Goal: Task Accomplishment & Management: Use online tool/utility

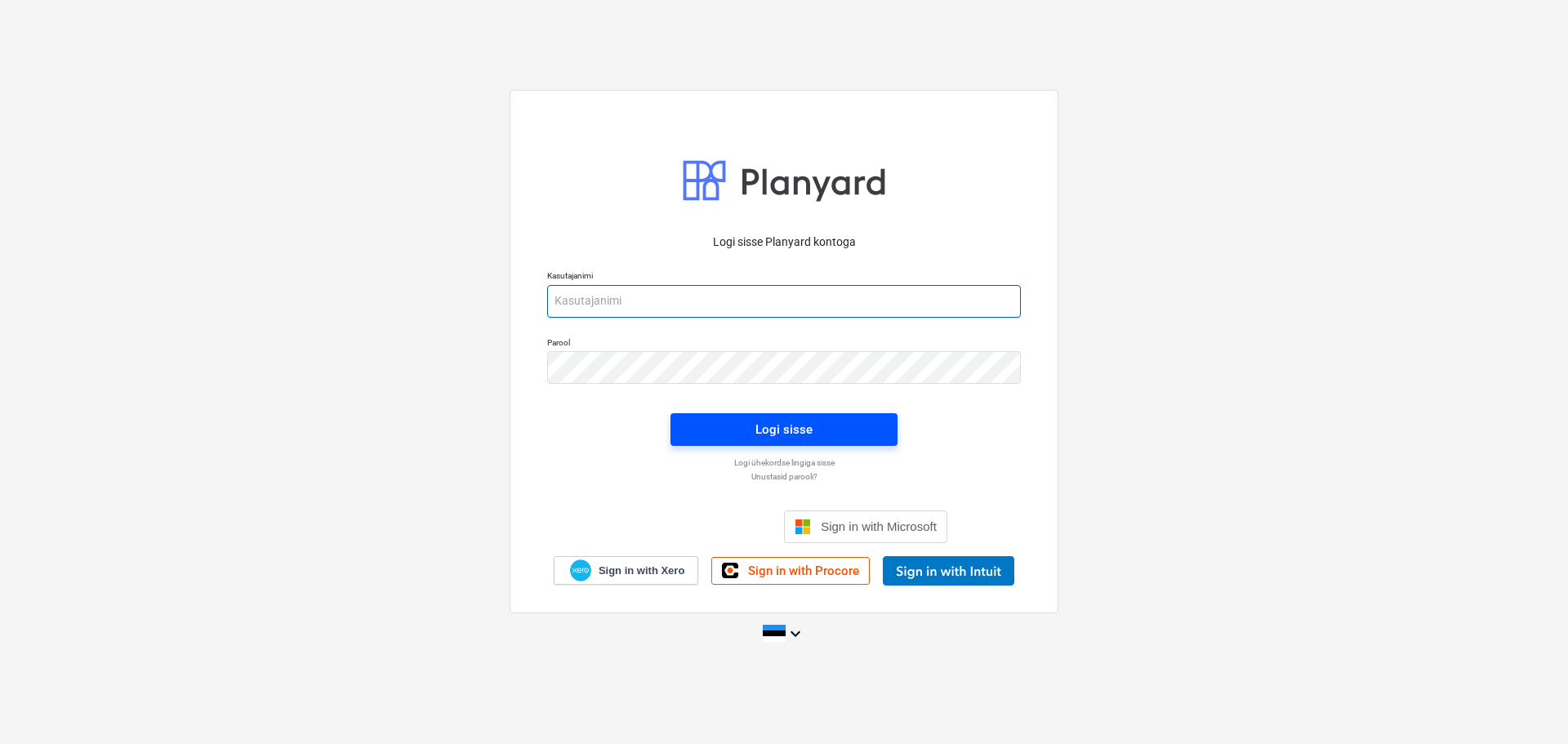
type input "[EMAIL_ADDRESS][DOMAIN_NAME]"
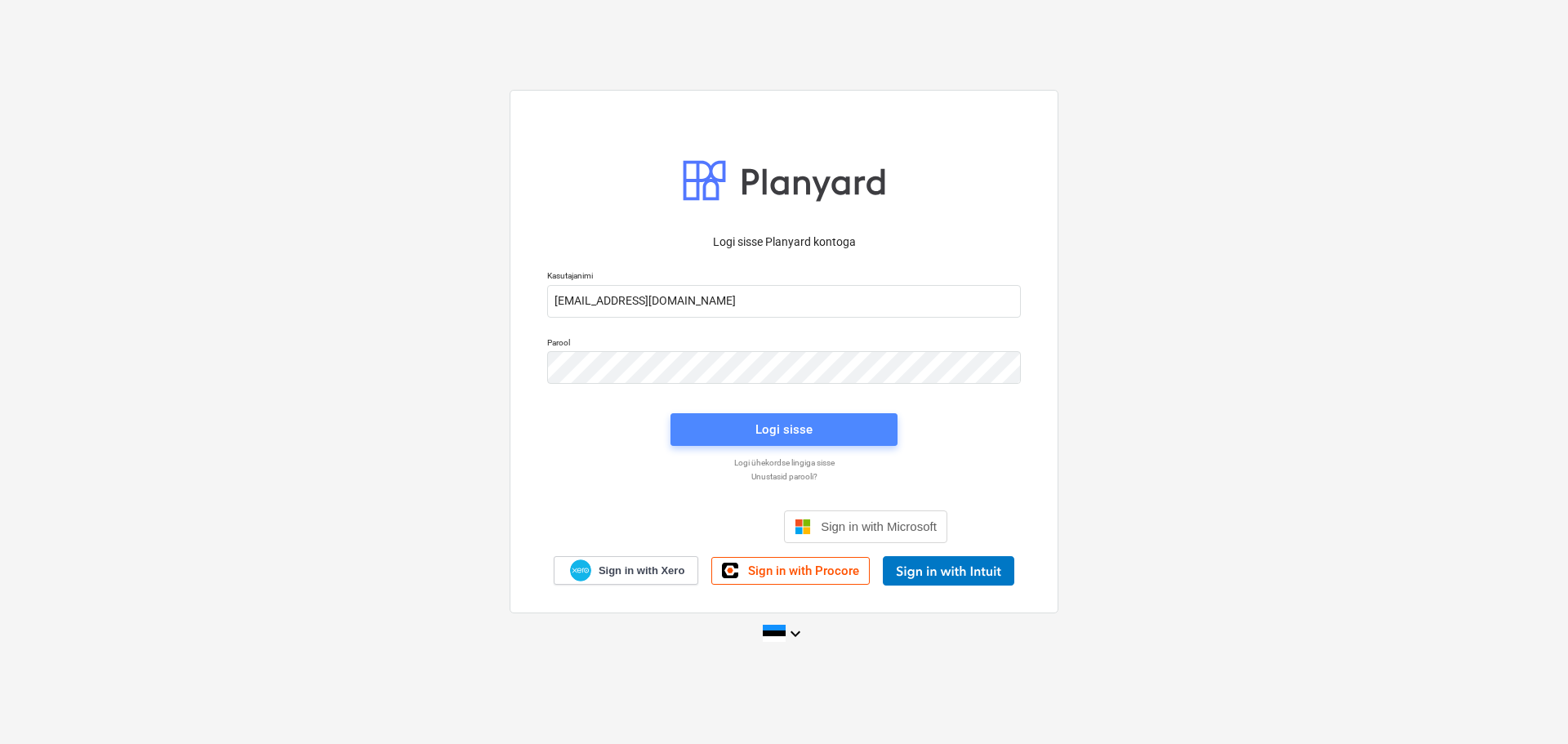
click at [816, 441] on span "Logi sisse" at bounding box center [784, 429] width 188 height 21
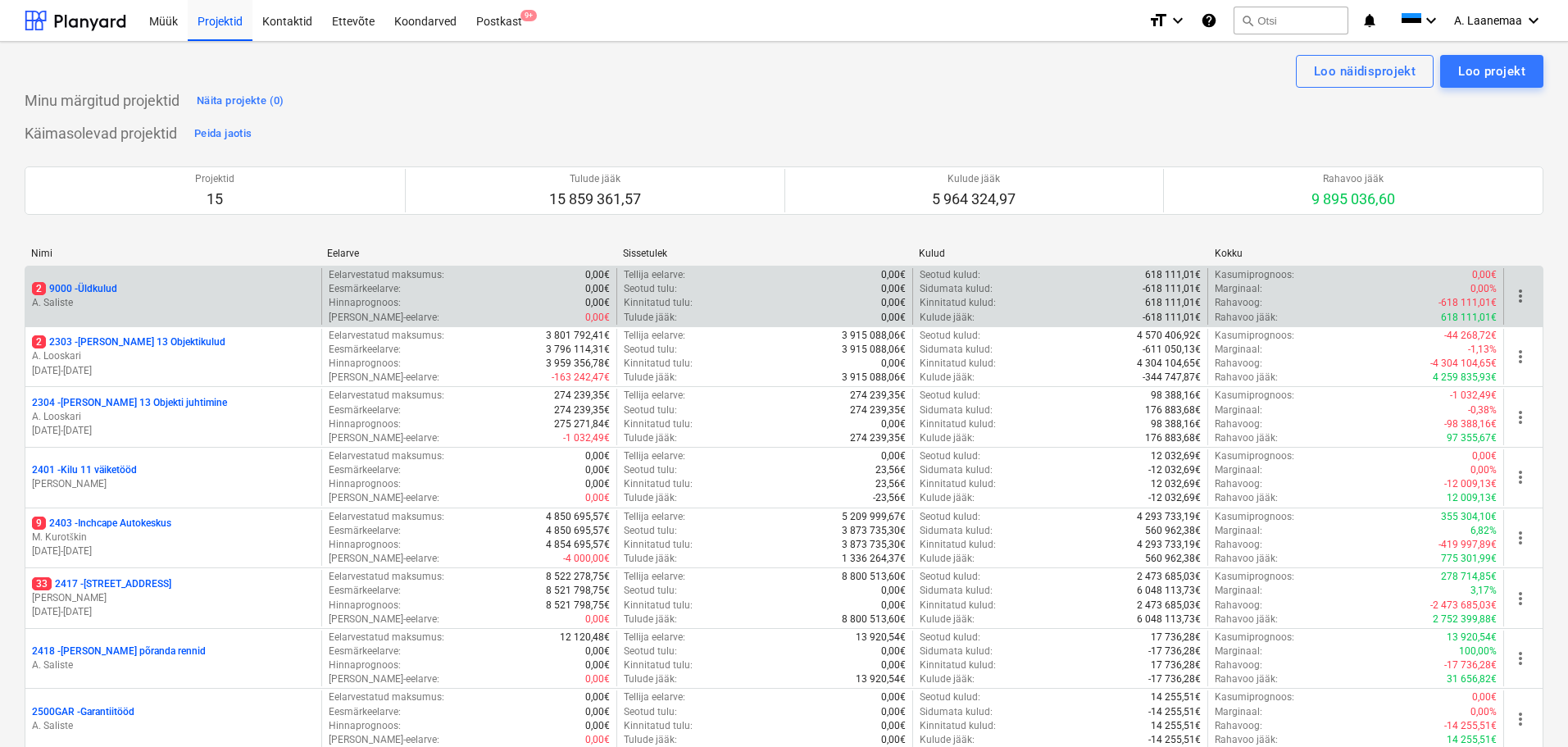
click at [77, 298] on p "A. Saliste" at bounding box center [173, 303] width 283 height 14
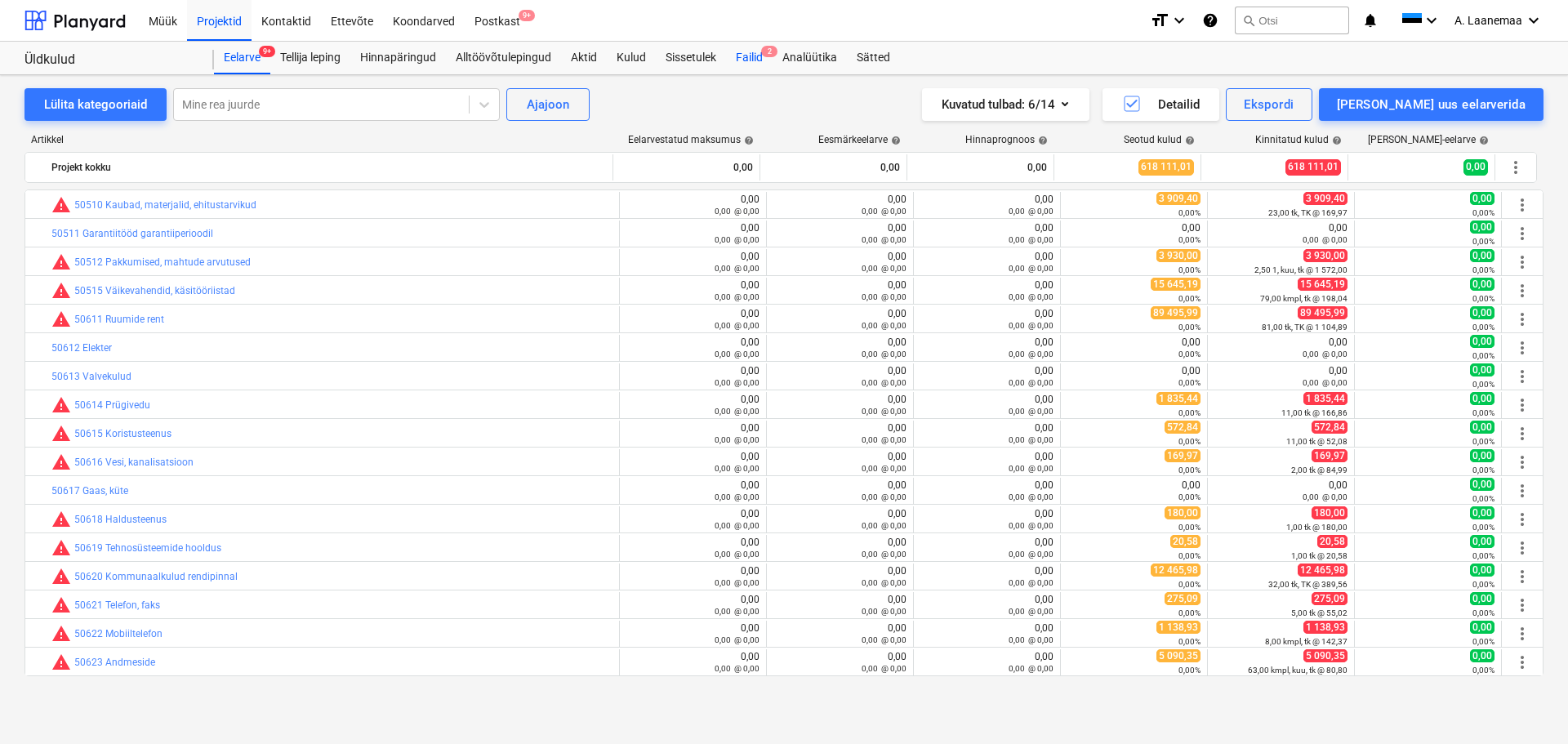
click at [752, 49] on div "Failid 2" at bounding box center [749, 58] width 47 height 33
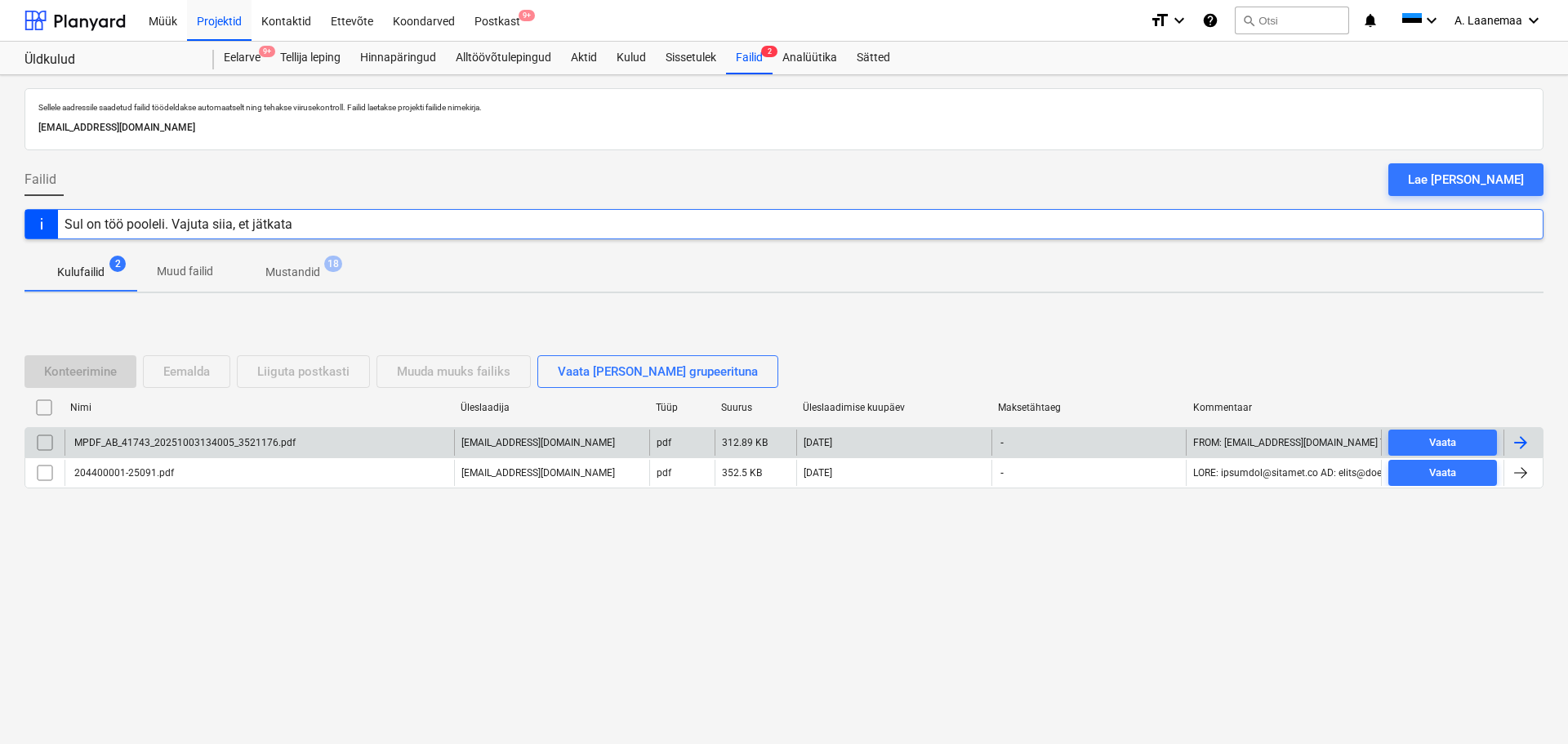
click at [154, 441] on div "MPDF_AB_41743_20251003134005_3521176.pdf" at bounding box center [184, 442] width 224 height 11
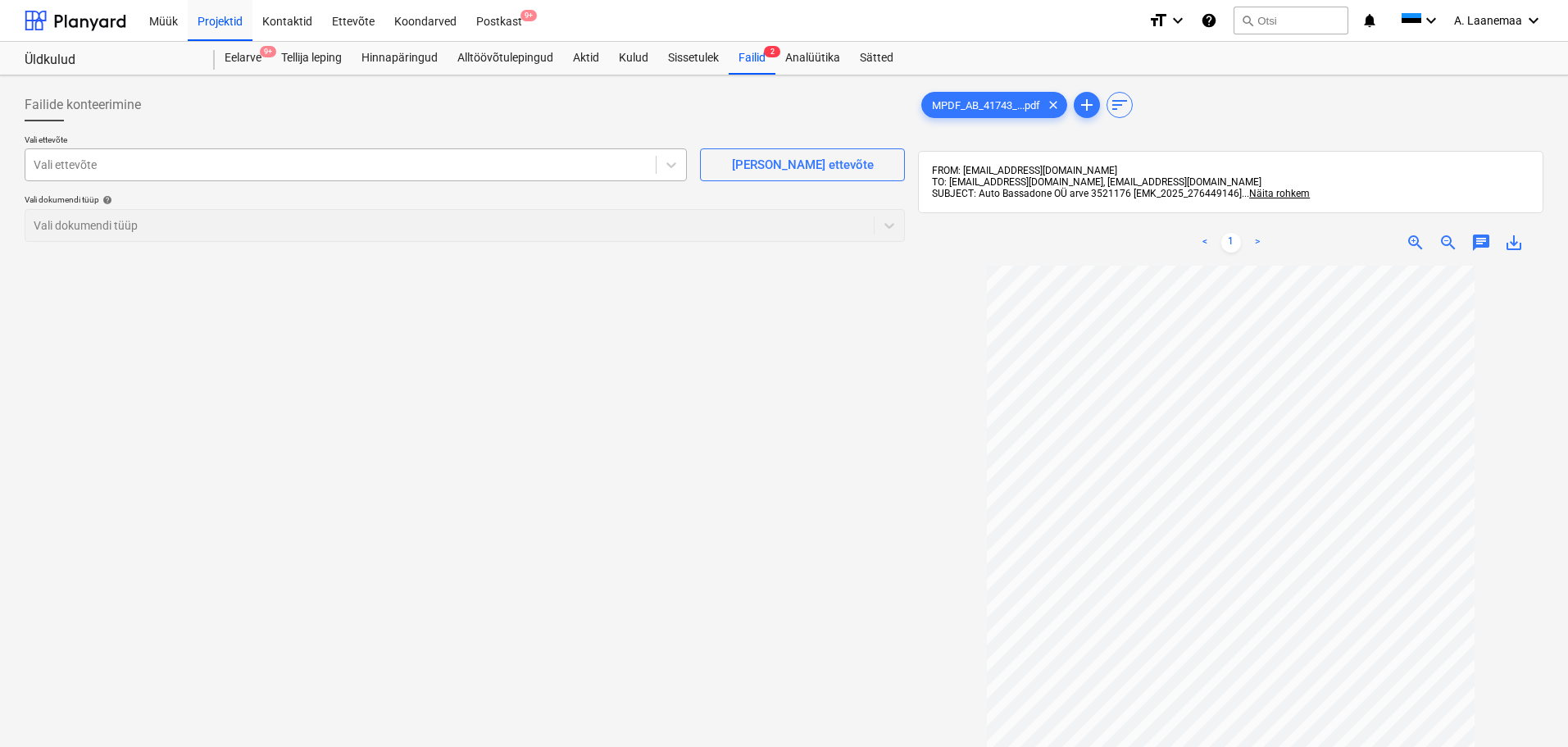
click at [117, 158] on div at bounding box center [340, 165] width 613 height 17
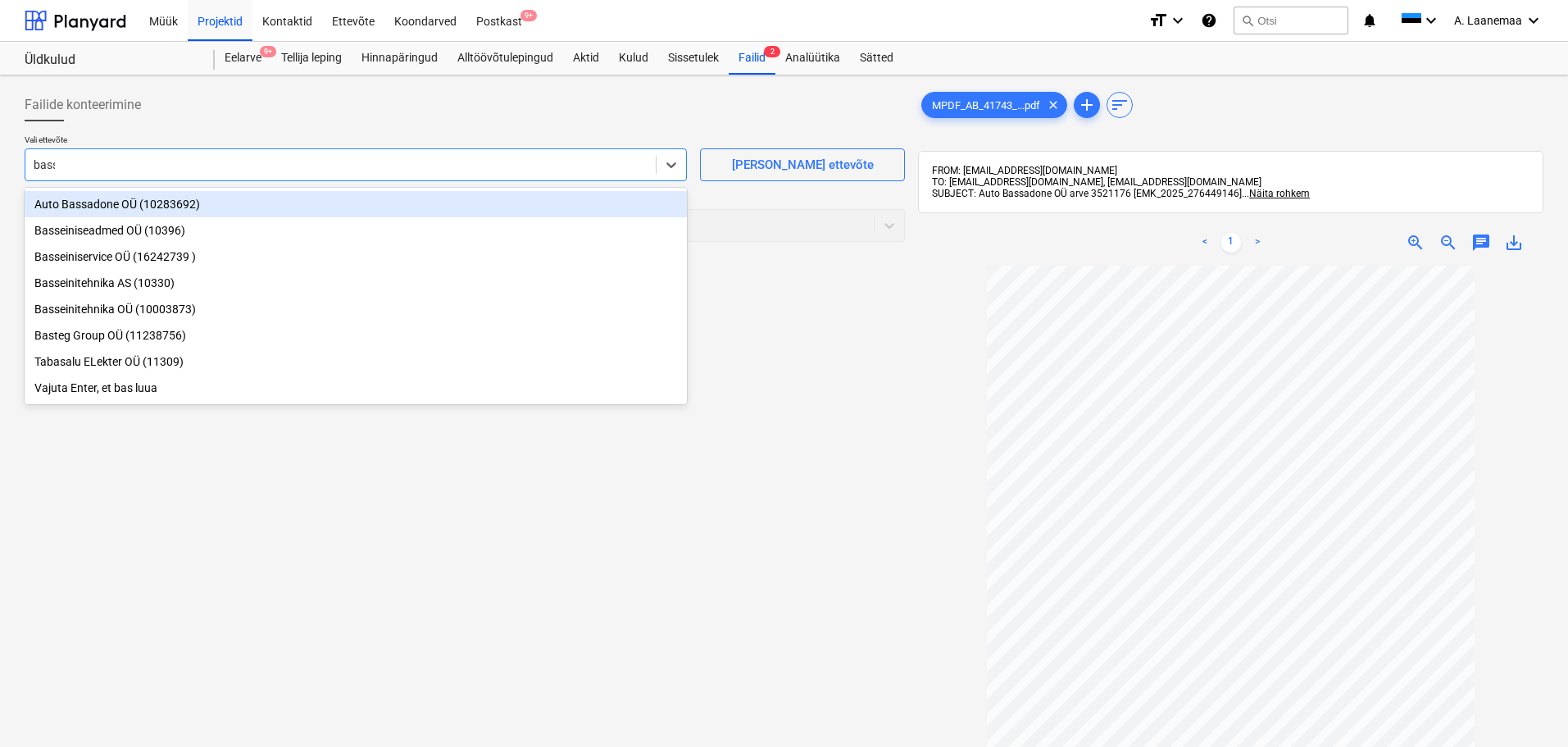
type input "bassa"
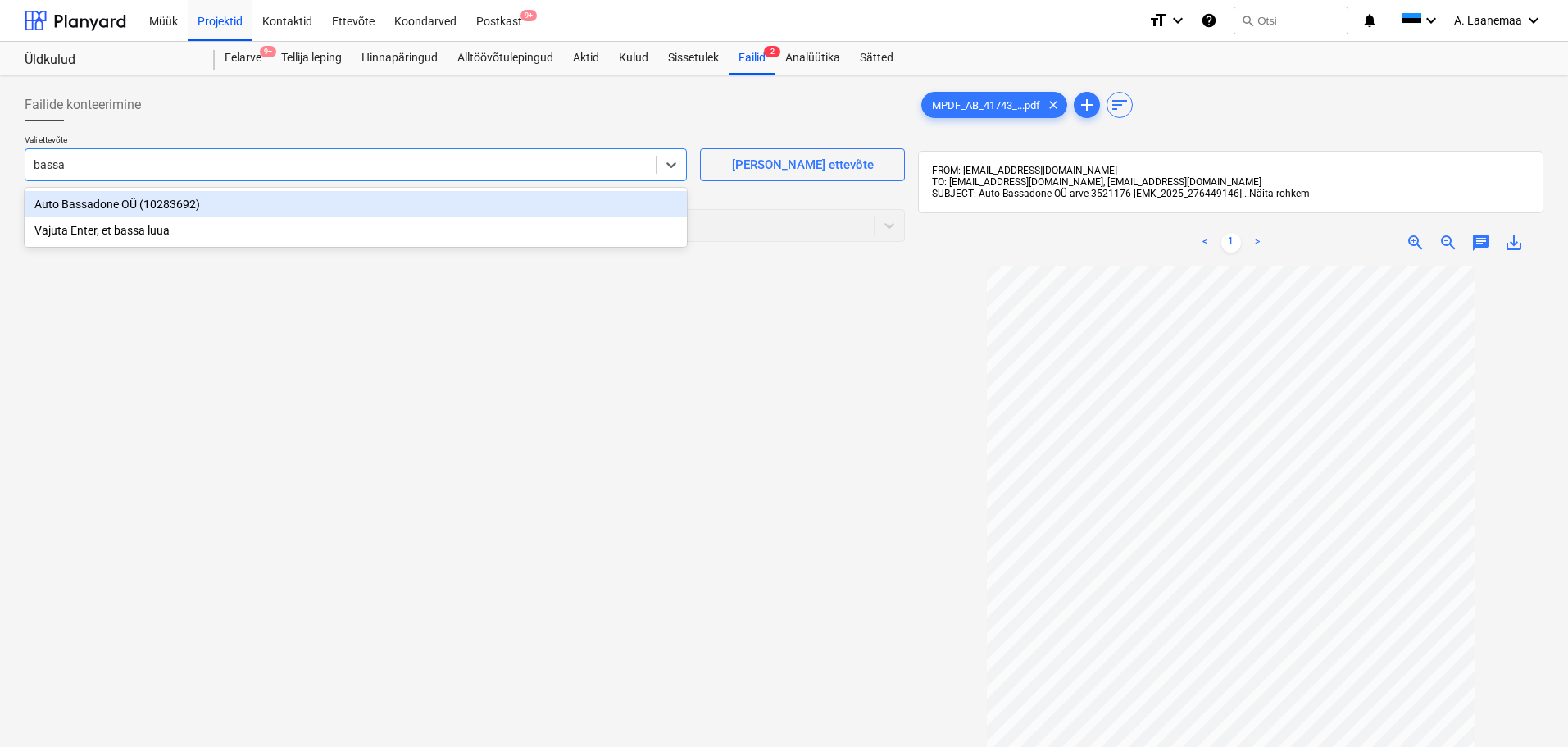
click at [114, 196] on div "Auto Bassadone OÜ (10283692)" at bounding box center [355, 204] width 662 height 26
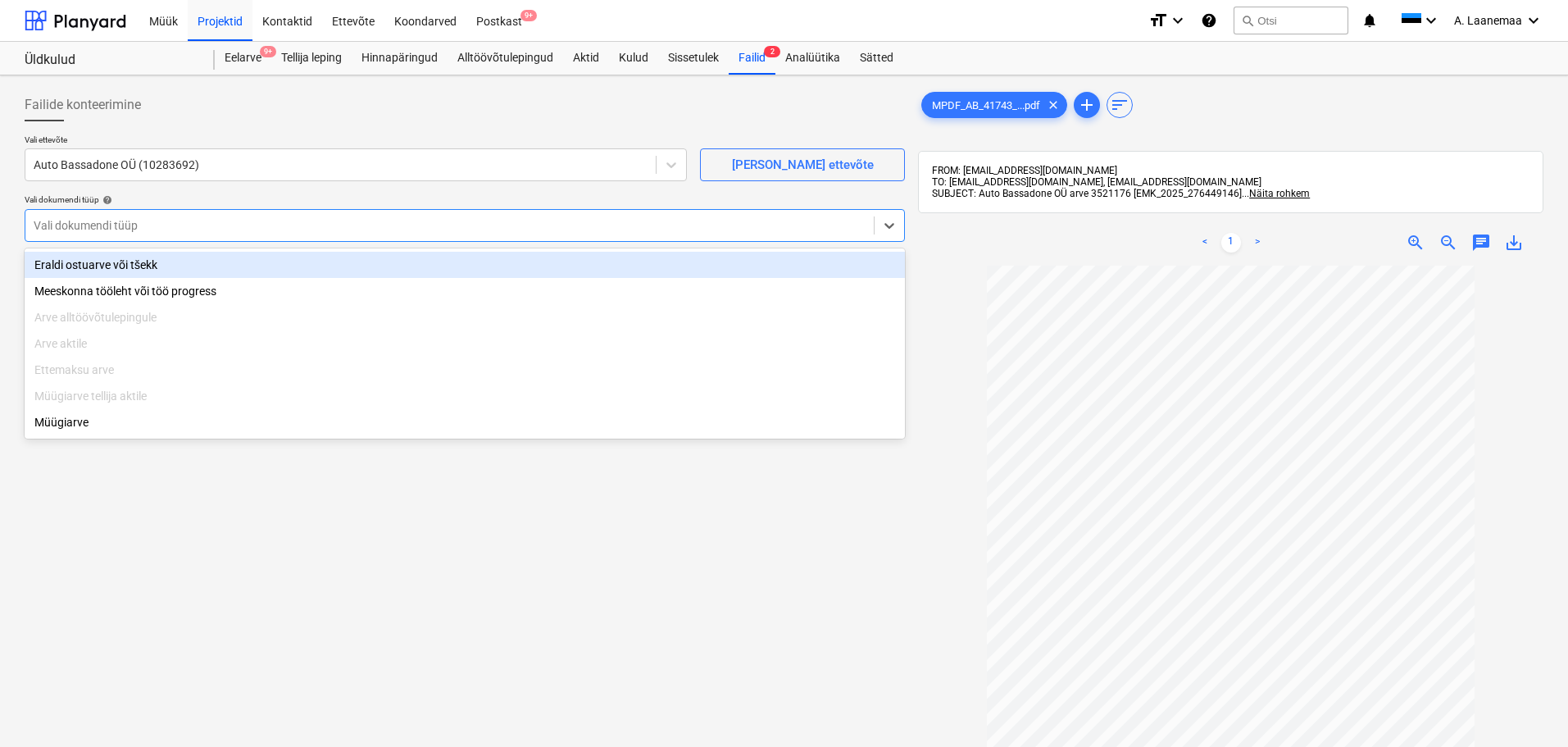
click at [98, 219] on div at bounding box center [450, 225] width 832 height 17
click at [103, 259] on div "Eraldi ostuarve või tšekk" at bounding box center [464, 265] width 880 height 26
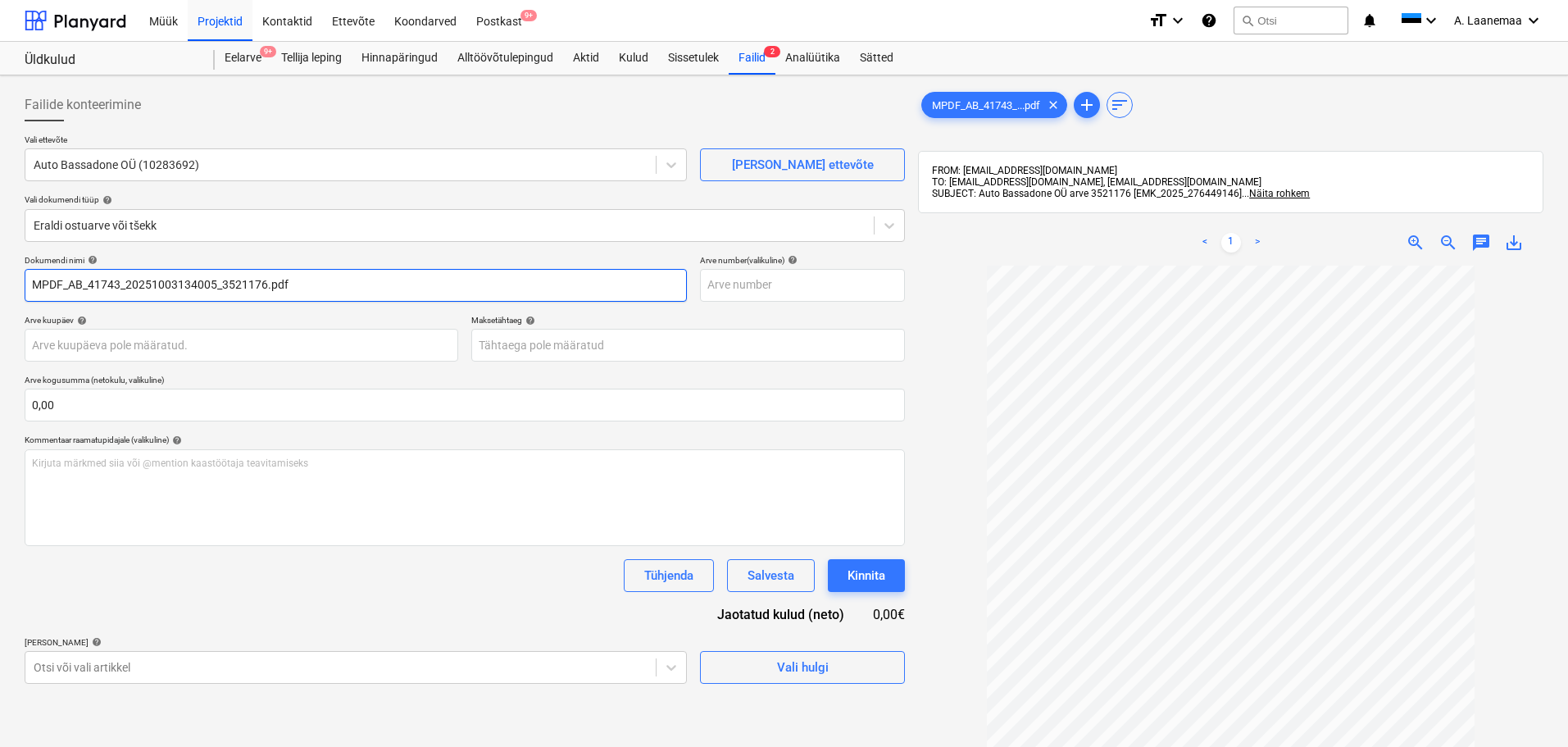
drag, startPoint x: 304, startPoint y: 279, endPoint x: 299, endPoint y: 288, distance: 10.3
click at [304, 283] on input "MPDF_AB_41743_20251003134005_3521176.pdf" at bounding box center [355, 286] width 662 height 33
drag, startPoint x: 133, startPoint y: 292, endPoint x: 0, endPoint y: 264, distance: 135.9
click at [0, 264] on div "Failide konteerimine Vali ettevõte Auto Bassadone OÜ (10283692) [PERSON_NAME] u…" at bounding box center [784, 528] width 1568 height 905
type input "3521176"
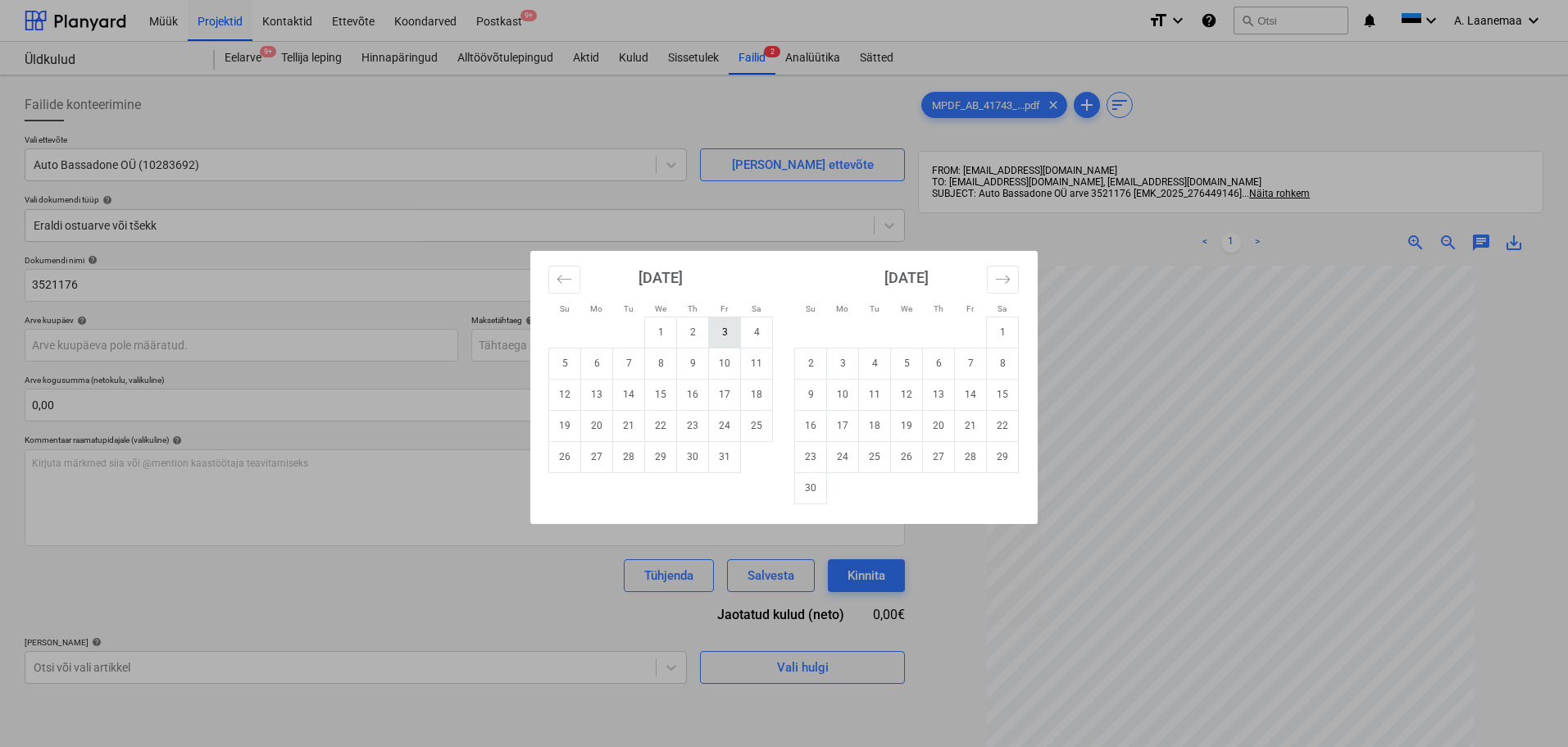
click at [731, 329] on td "3" at bounding box center [725, 333] width 32 height 31
type input "[DATE]"
click at [606, 339] on body "Müük Projektid Kontaktid Ettevõte Koondarved Postkast 9+ format_size keyboard_a…" at bounding box center [784, 374] width 1568 height 747
click at [725, 374] on td "10" at bounding box center [725, 363] width 32 height 31
type input "[DATE]"
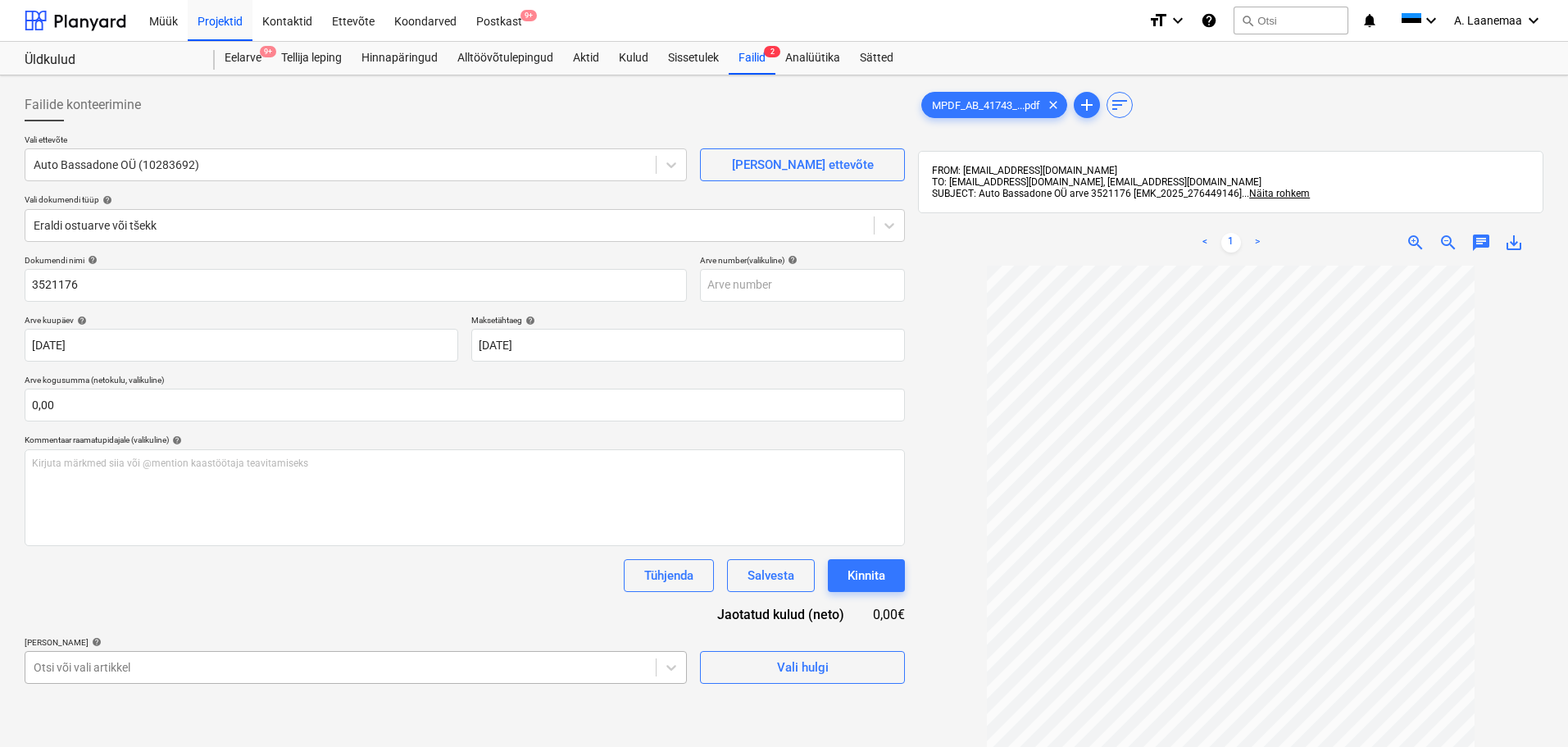
click at [106, 662] on body "Müük Projektid Kontaktid Ettevõte Koondarved Postkast 9+ format_size keyboard_a…" at bounding box center [784, 374] width 1568 height 747
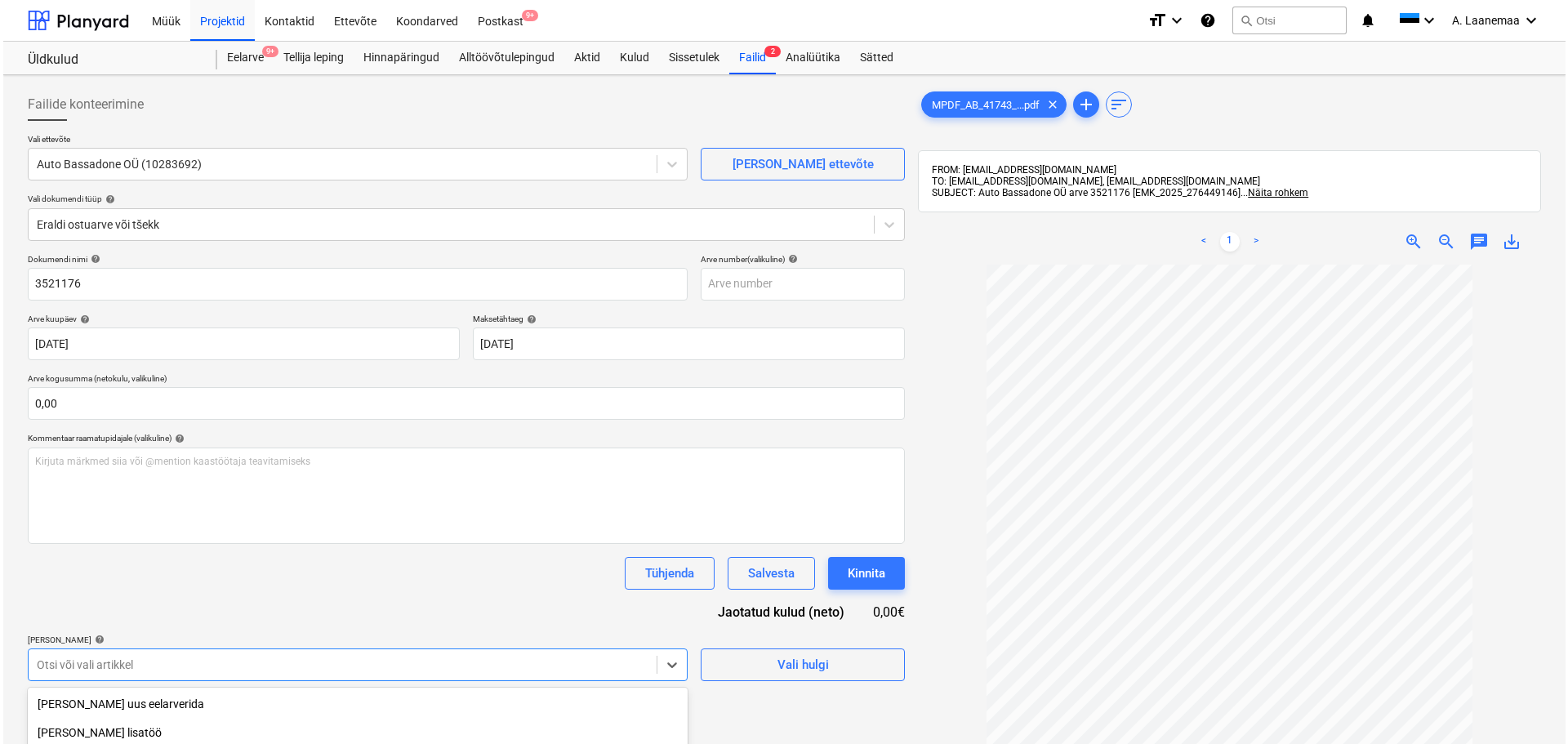
scroll to position [199, 0]
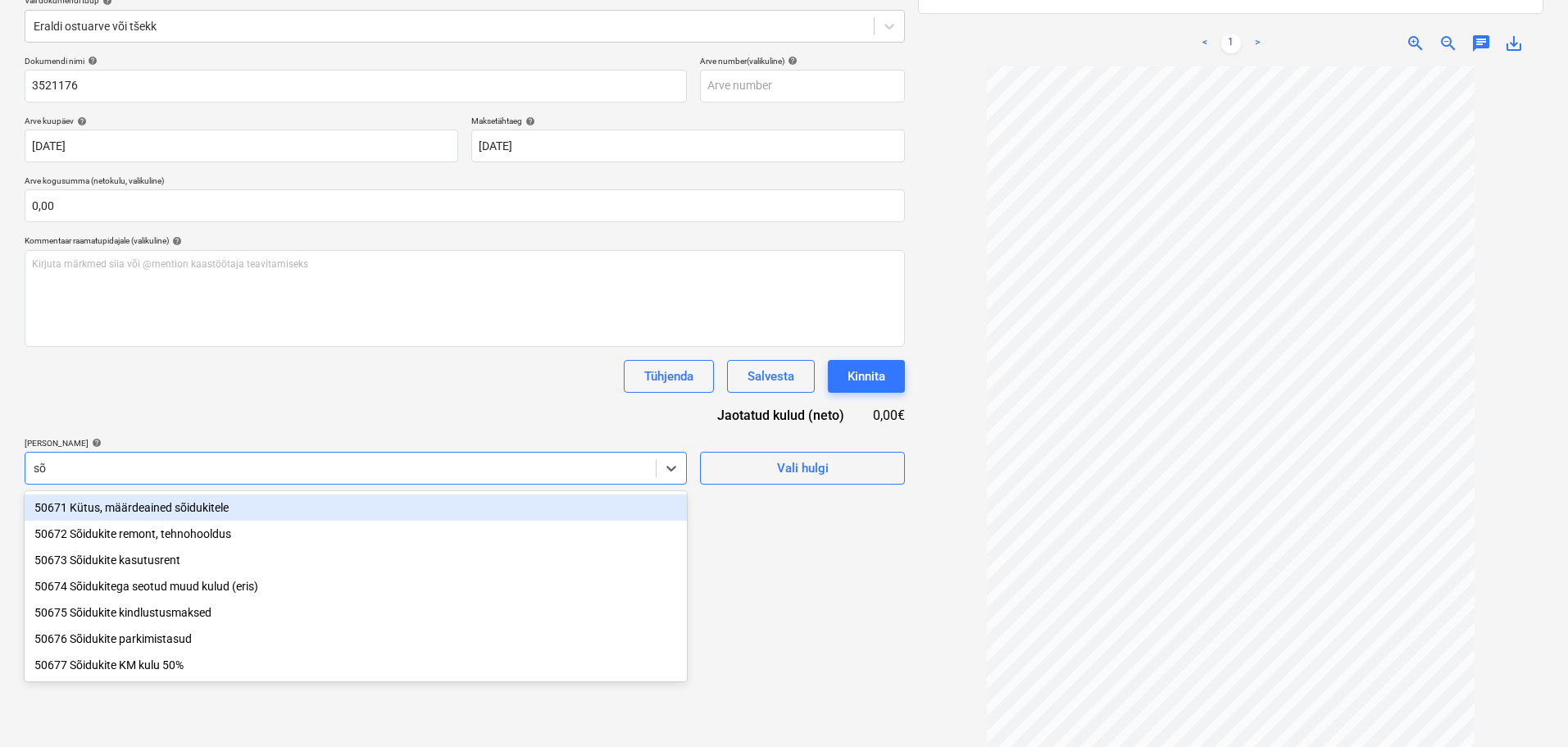
type input "sõi"
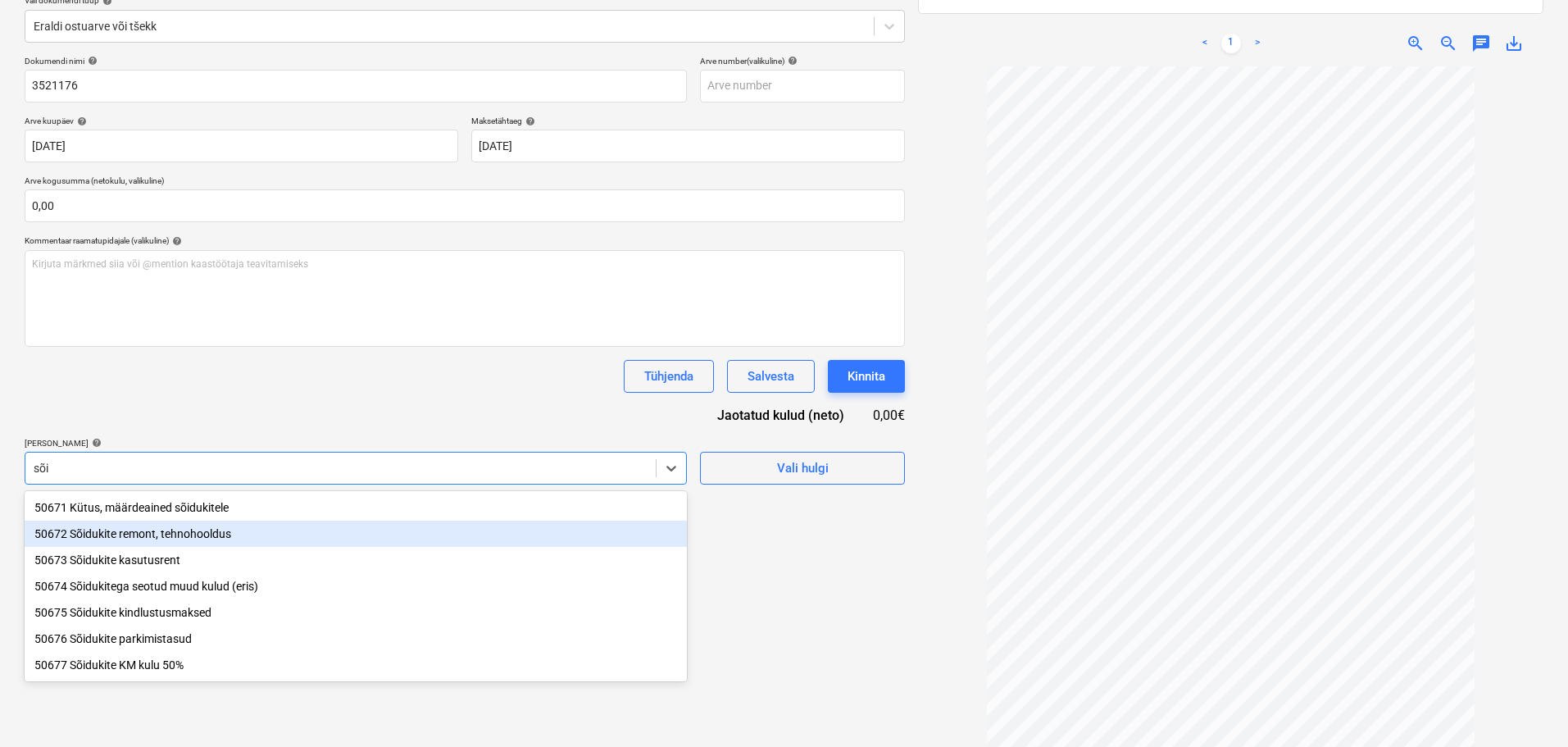
click at [90, 528] on div "50672 Sõidukite remont, tehnohooldus" at bounding box center [355, 534] width 662 height 26
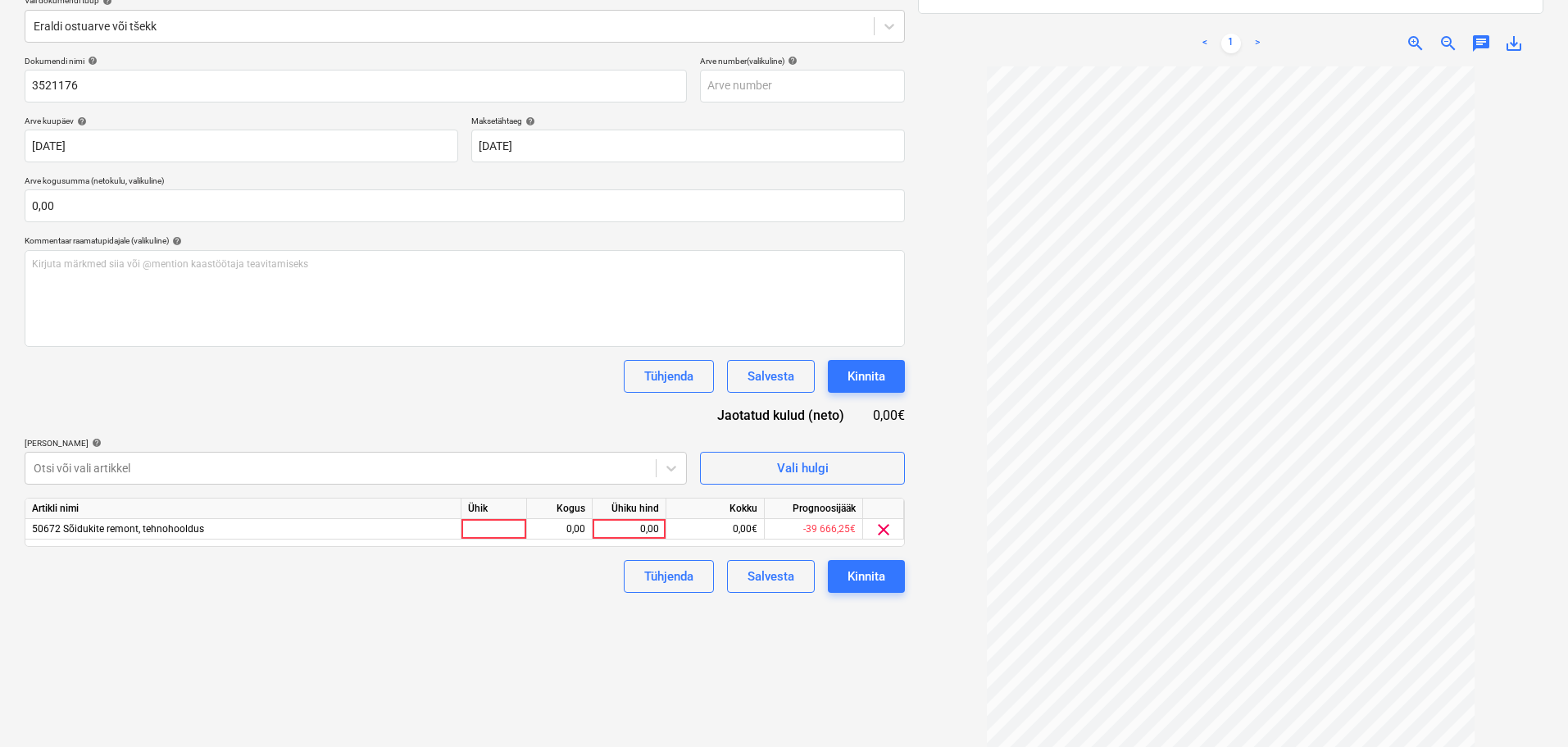
click at [730, 631] on div "Failide konteerimine Vali ettevõte Auto Bassadone OÜ (10283692) [PERSON_NAME] u…" at bounding box center [465, 328] width 894 height 892
click at [628, 528] on div "0,00" at bounding box center [628, 529] width 60 height 21
type input "35"
click at [1411, 41] on span "zoom_in" at bounding box center [1415, 44] width 20 height 20
click at [620, 528] on div "35,00" at bounding box center [628, 529] width 60 height 21
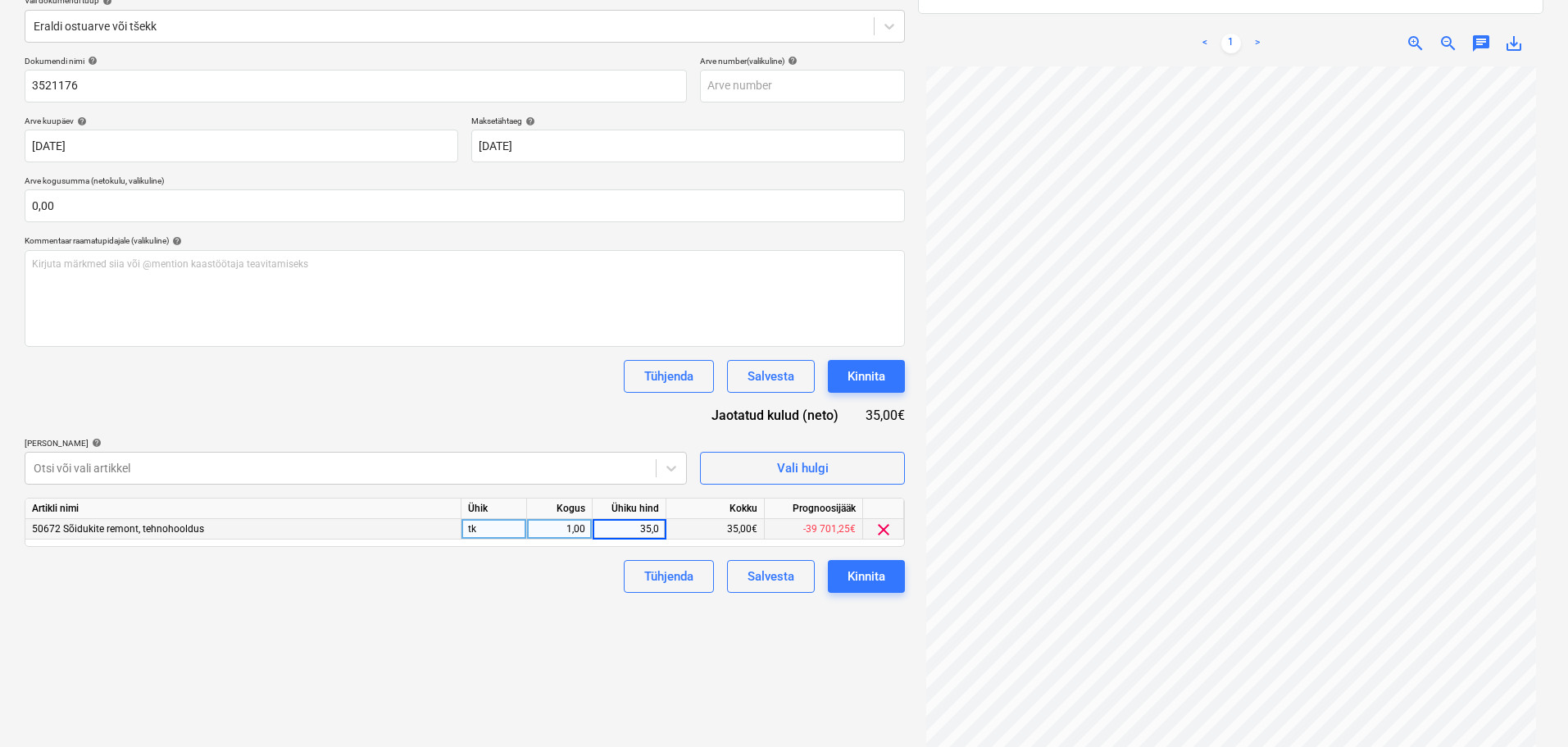
type input "35,08"
click at [862, 580] on div "Kinnita" at bounding box center [866, 576] width 37 height 21
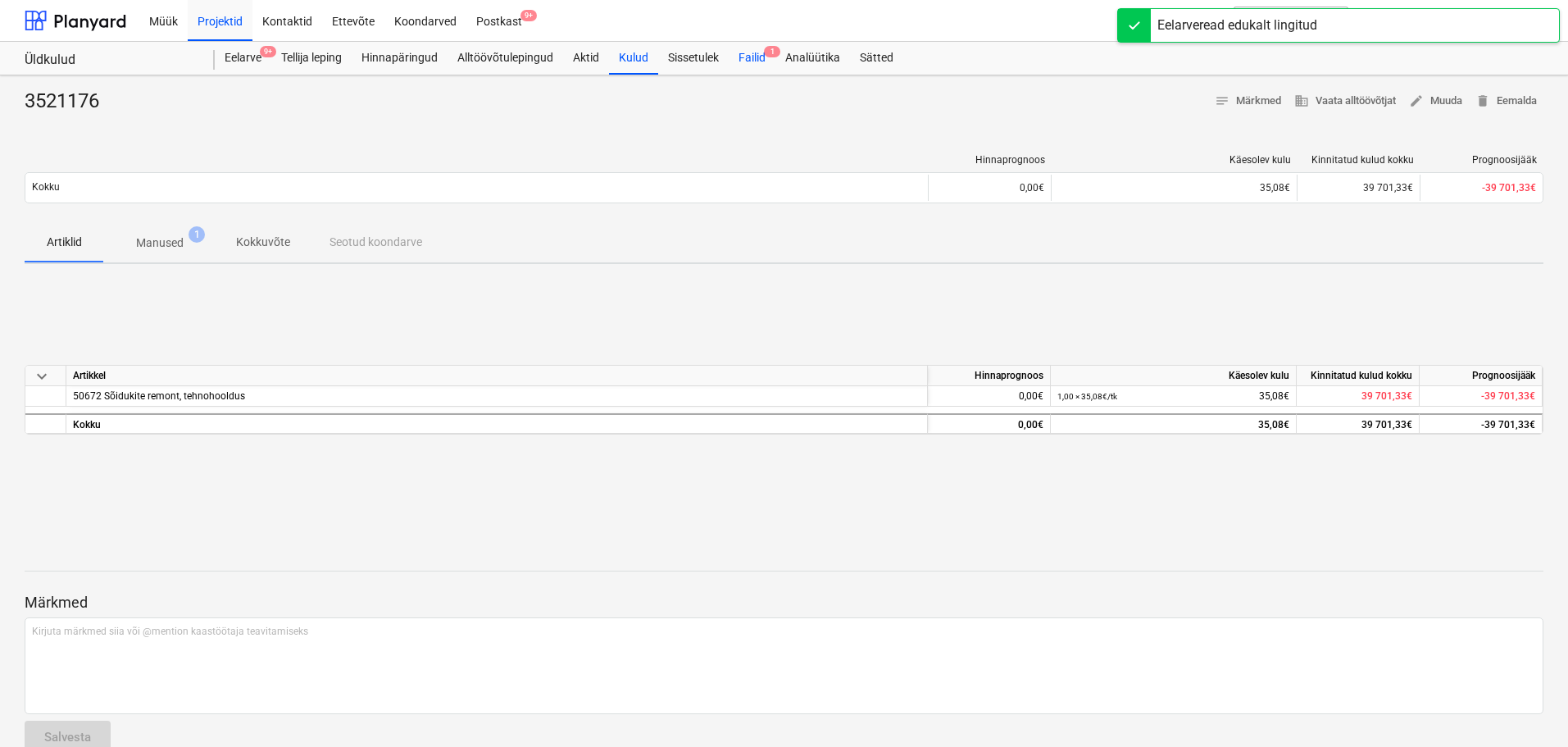
click at [757, 56] on div "Failid 1" at bounding box center [752, 58] width 47 height 33
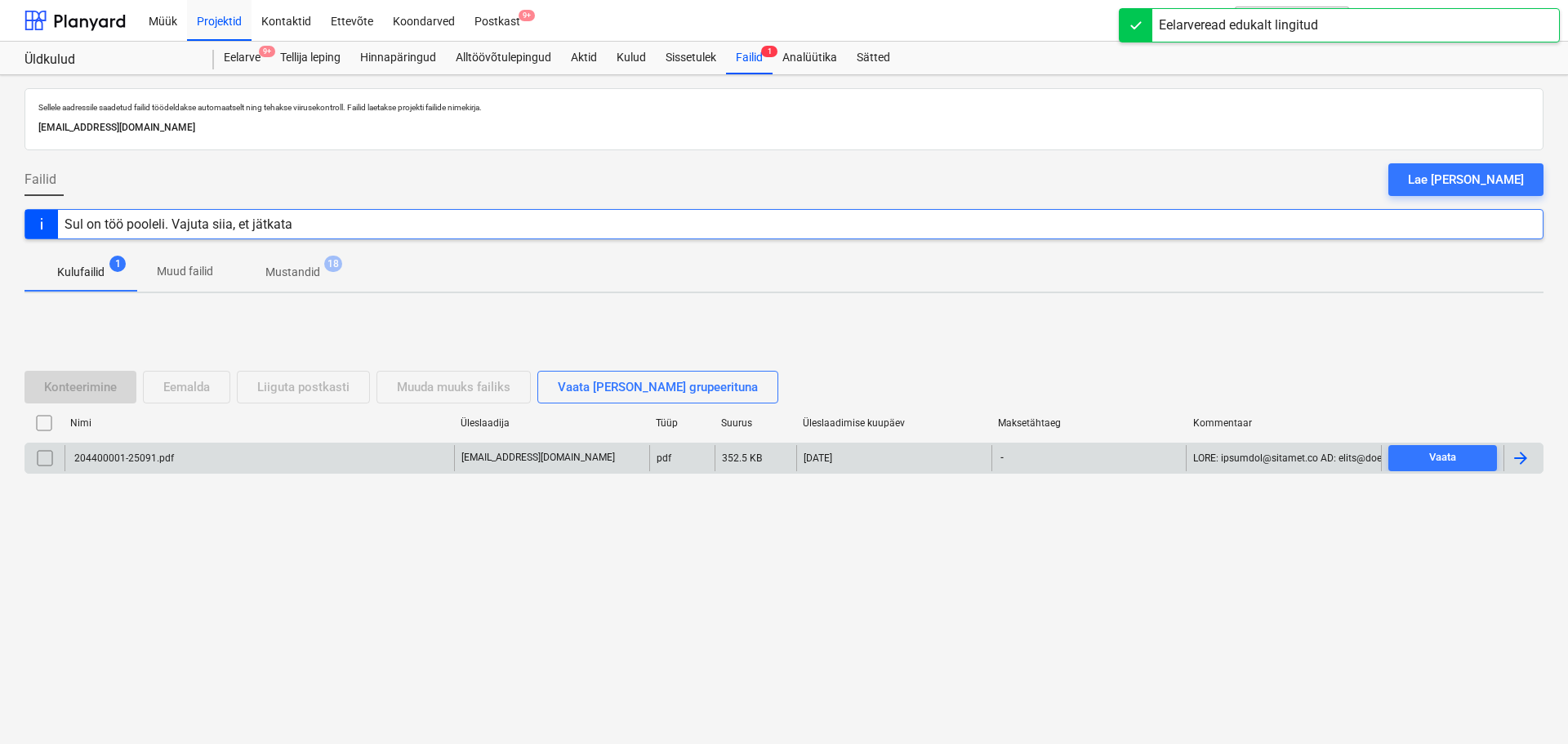
click at [147, 460] on div "204400001-25091.pdf" at bounding box center [123, 458] width 102 height 11
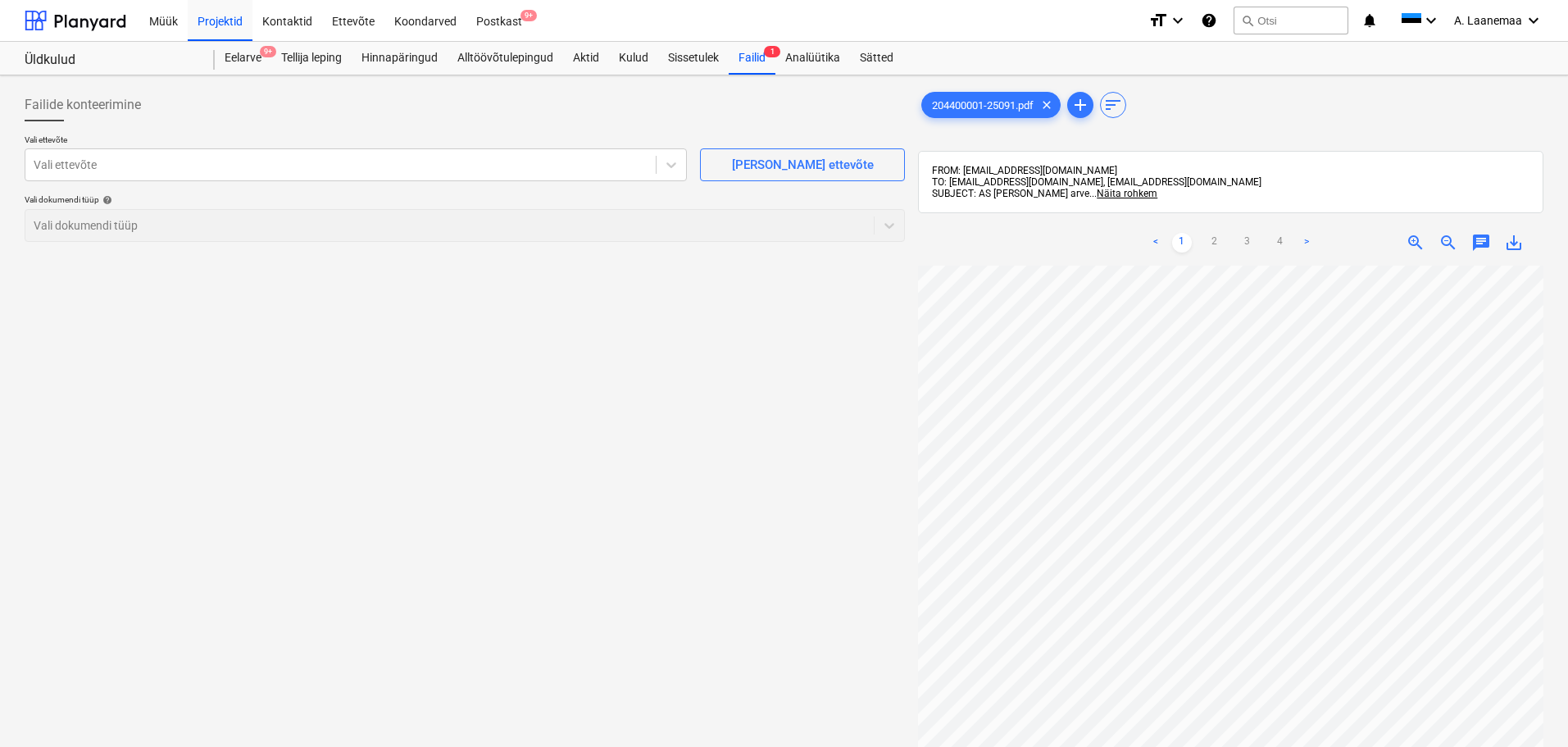
drag, startPoint x: 98, startPoint y: 147, endPoint x: 67, endPoint y: 183, distance: 47.5
click at [98, 148] on p "Vali ettevõte" at bounding box center [355, 141] width 662 height 14
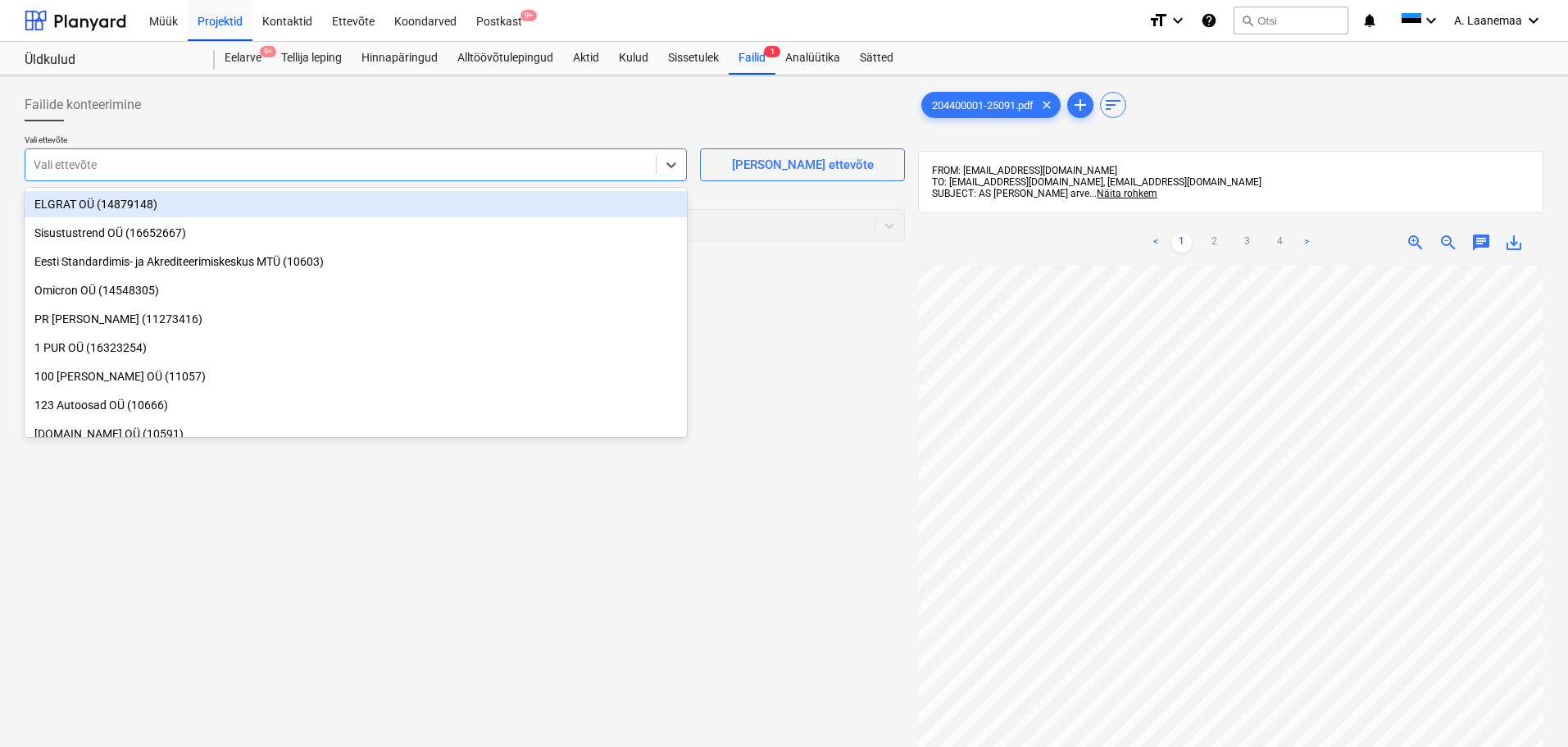
click at [54, 165] on div at bounding box center [340, 165] width 613 height 17
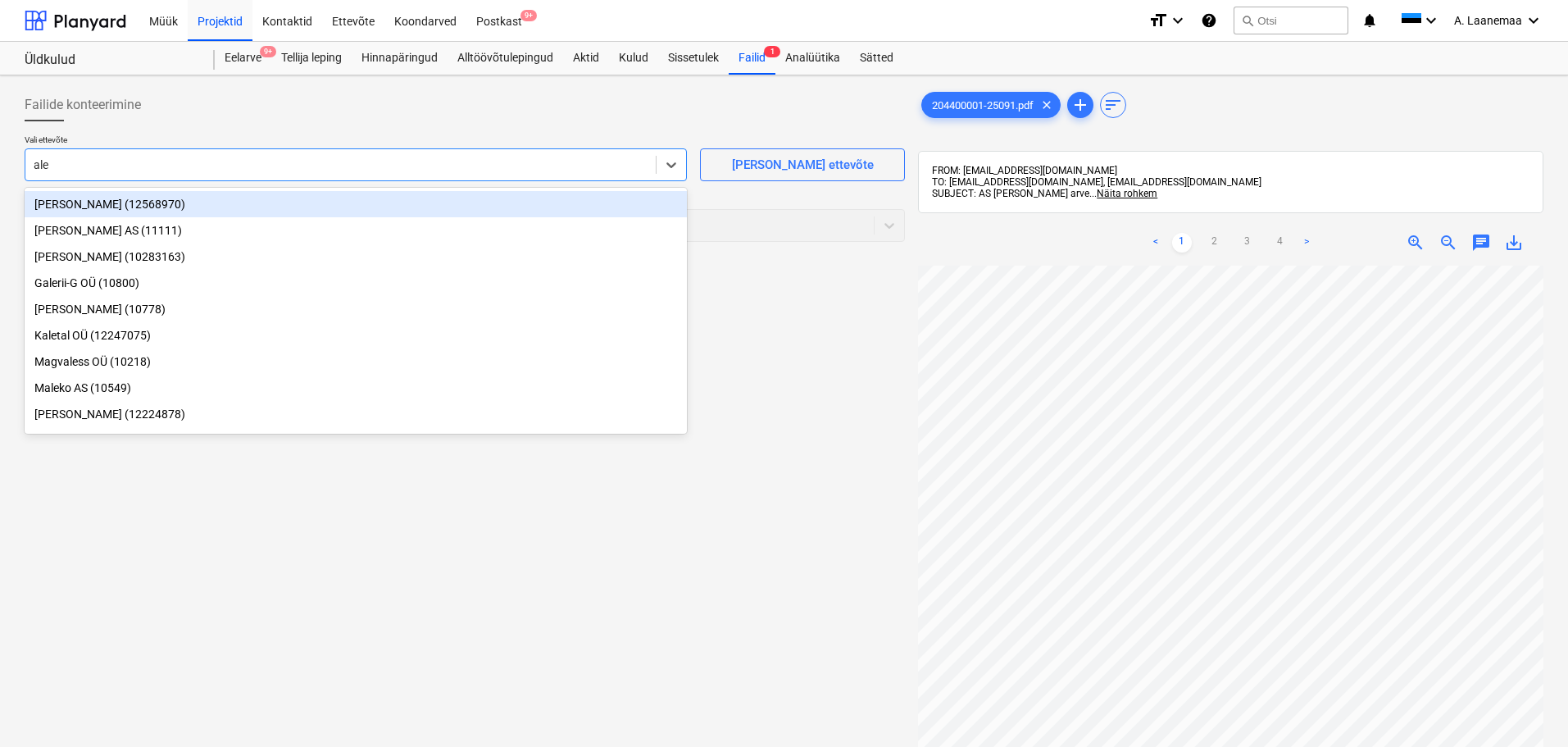
type input "[PERSON_NAME]"
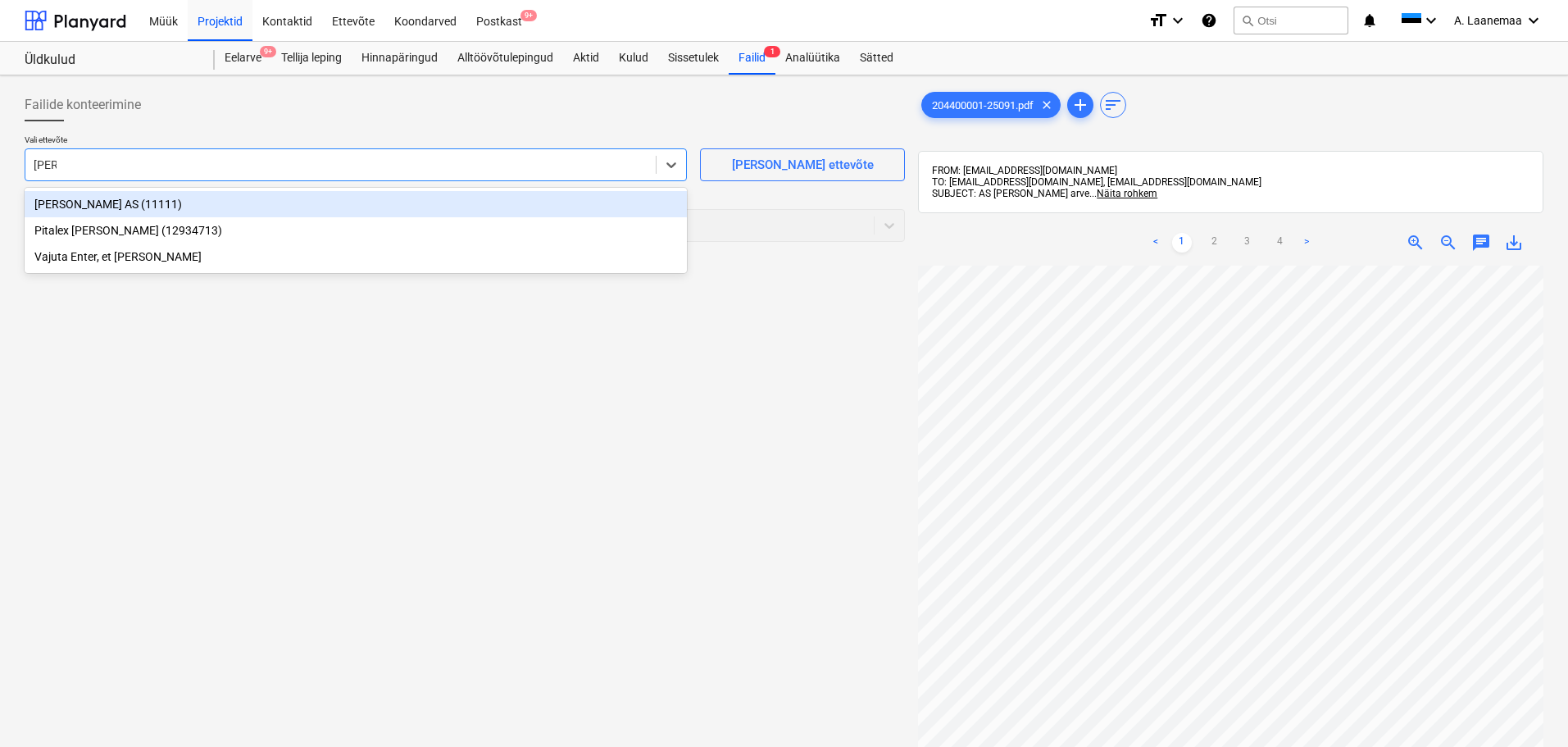
click at [56, 204] on div "[PERSON_NAME] AS (11111)" at bounding box center [355, 204] width 662 height 26
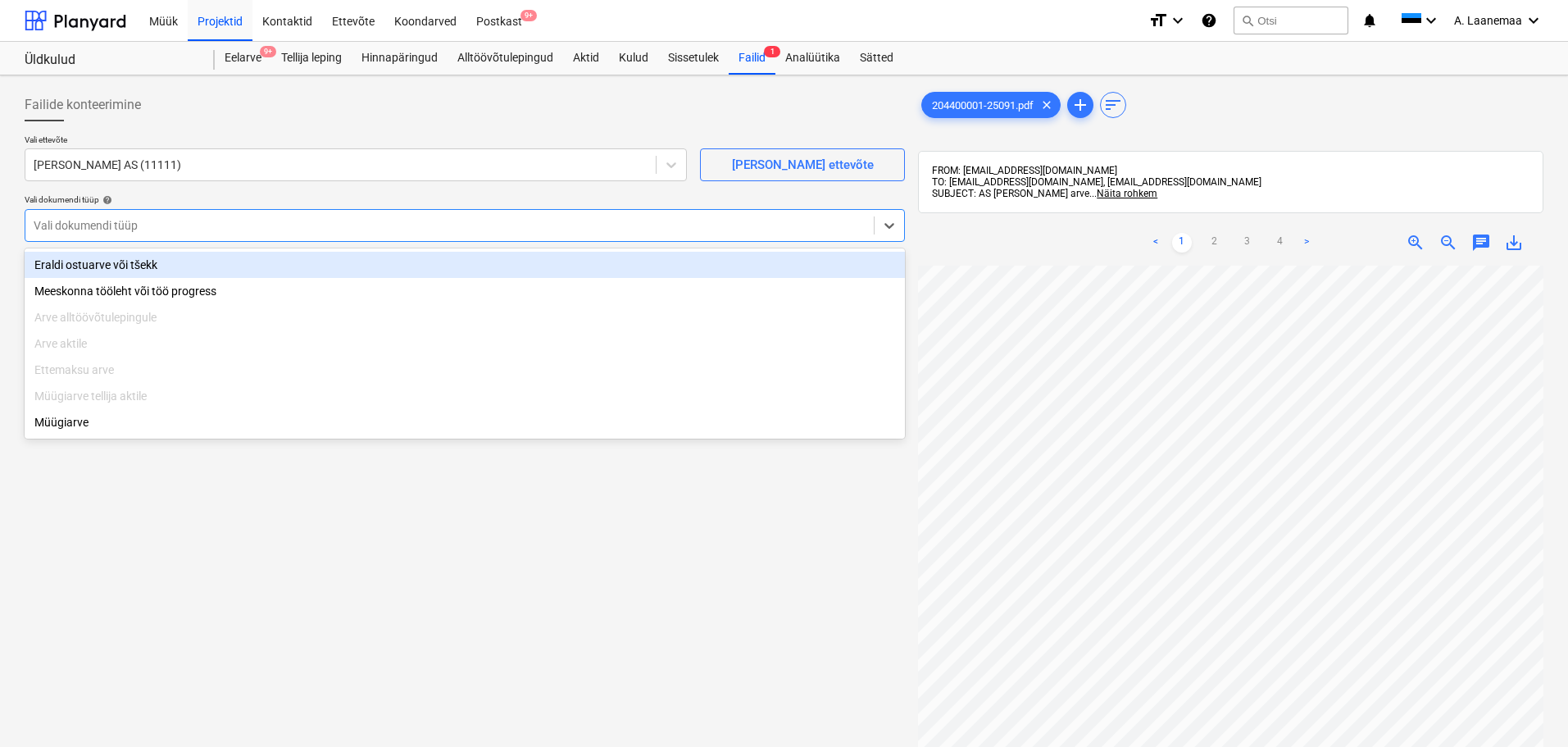
click at [64, 222] on div at bounding box center [450, 225] width 832 height 17
click at [77, 260] on div "Eraldi ostuarve või tšekk" at bounding box center [464, 265] width 880 height 26
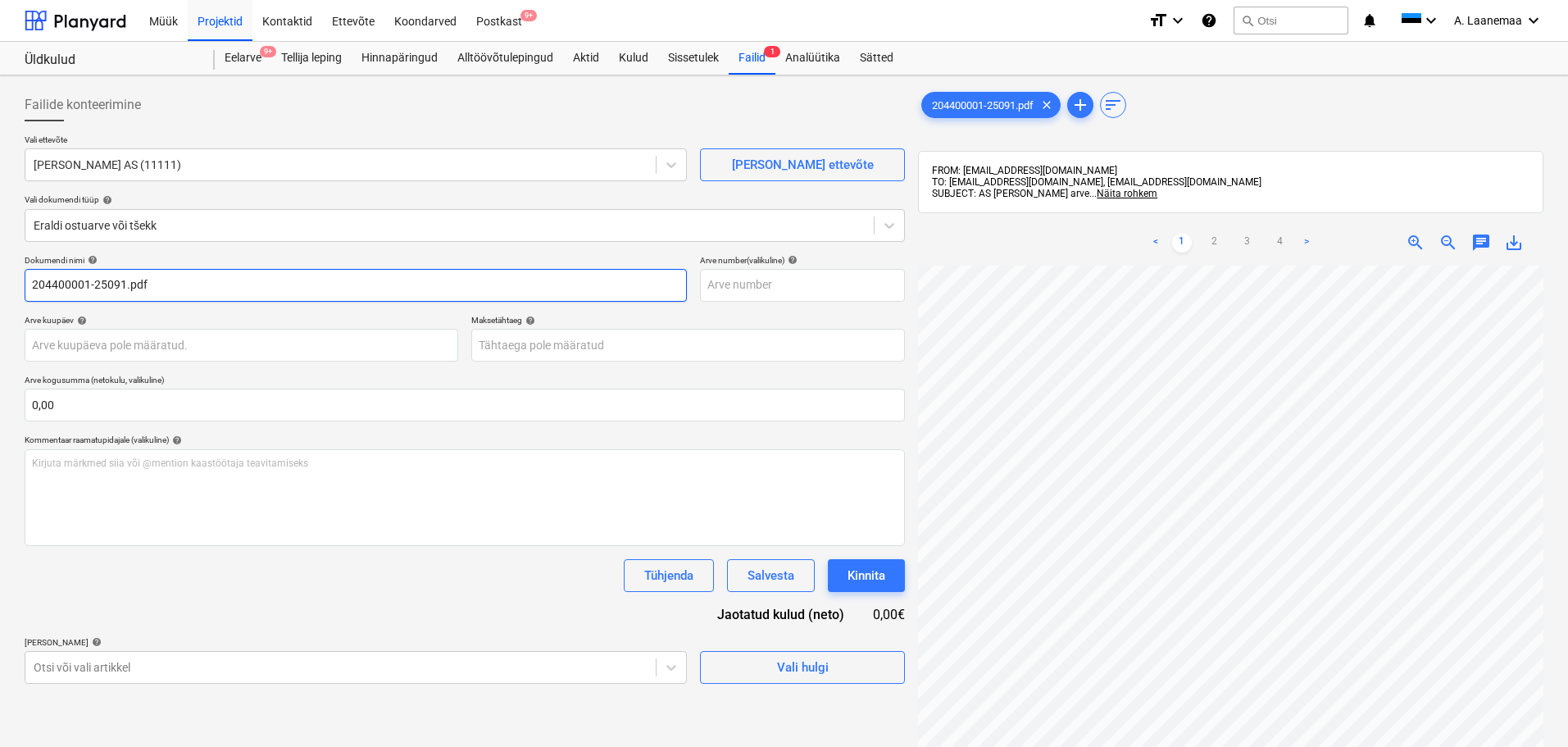
click at [162, 285] on input "204400001-25091.pdf" at bounding box center [355, 286] width 662 height 33
type input "204400001-25091"
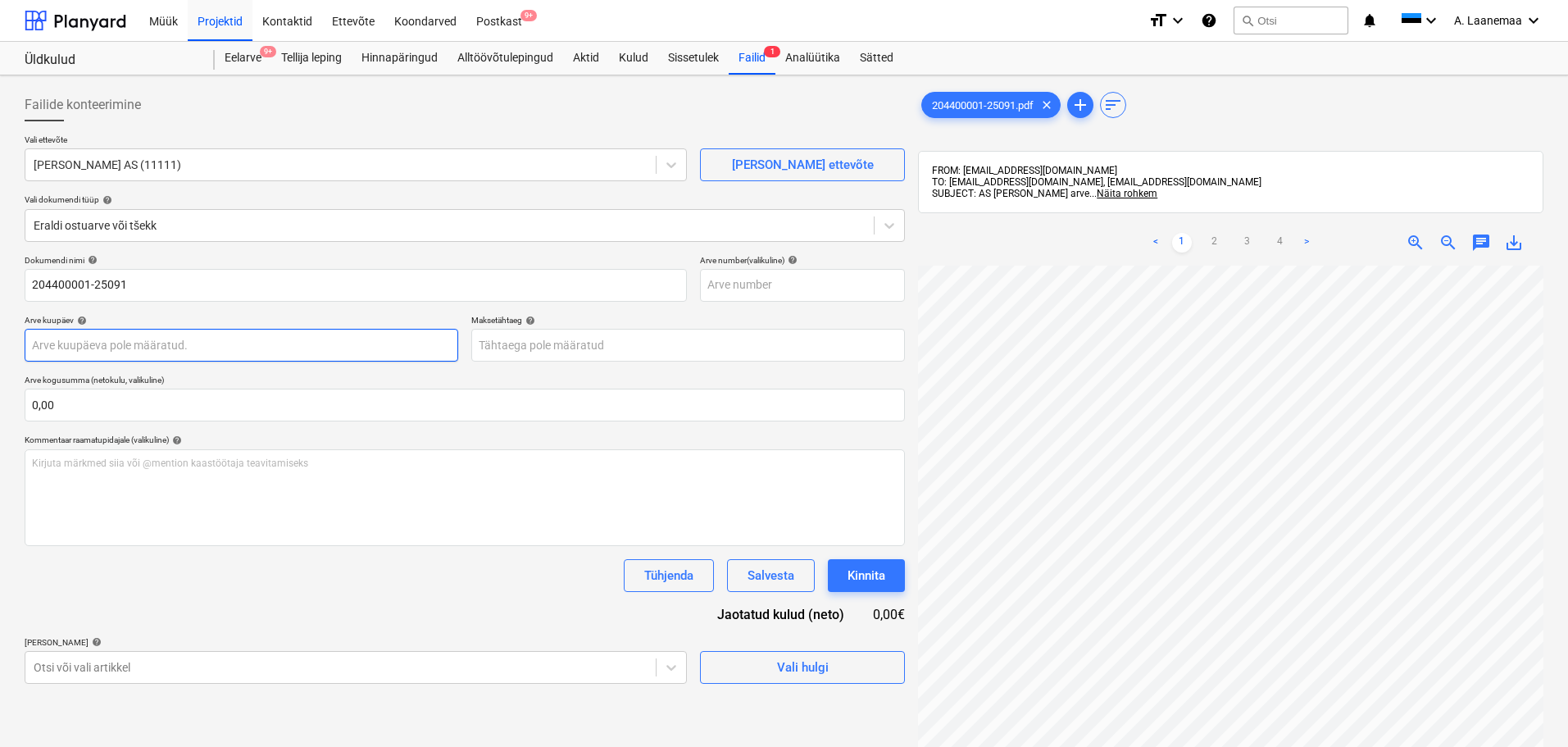
click at [138, 347] on body "Müük Projektid Kontaktid Ettevõte Koondarved Postkast 9+ format_size keyboard_a…" at bounding box center [784, 374] width 1568 height 747
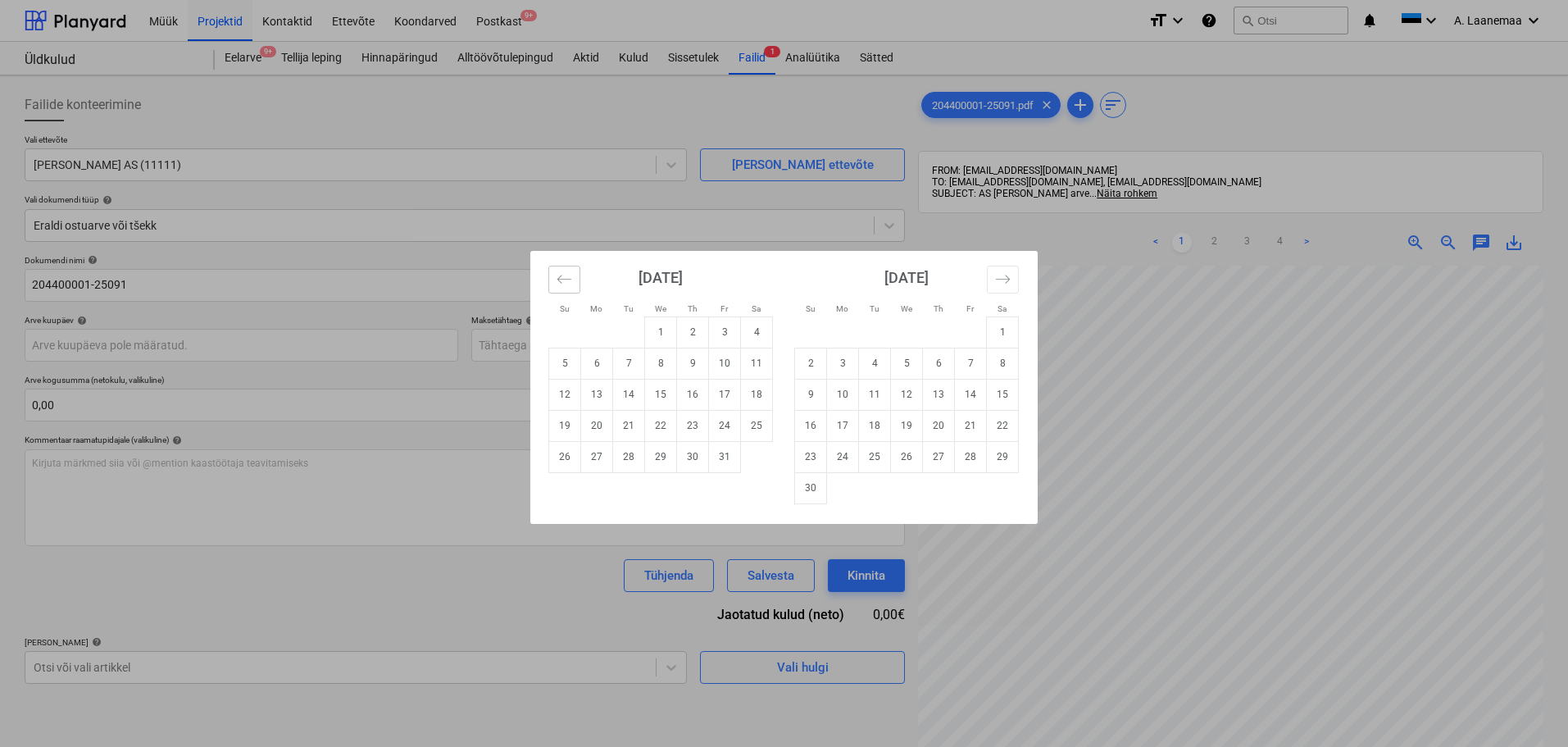
click at [575, 279] on button "Move backward to switch to the previous month." at bounding box center [564, 279] width 32 height 28
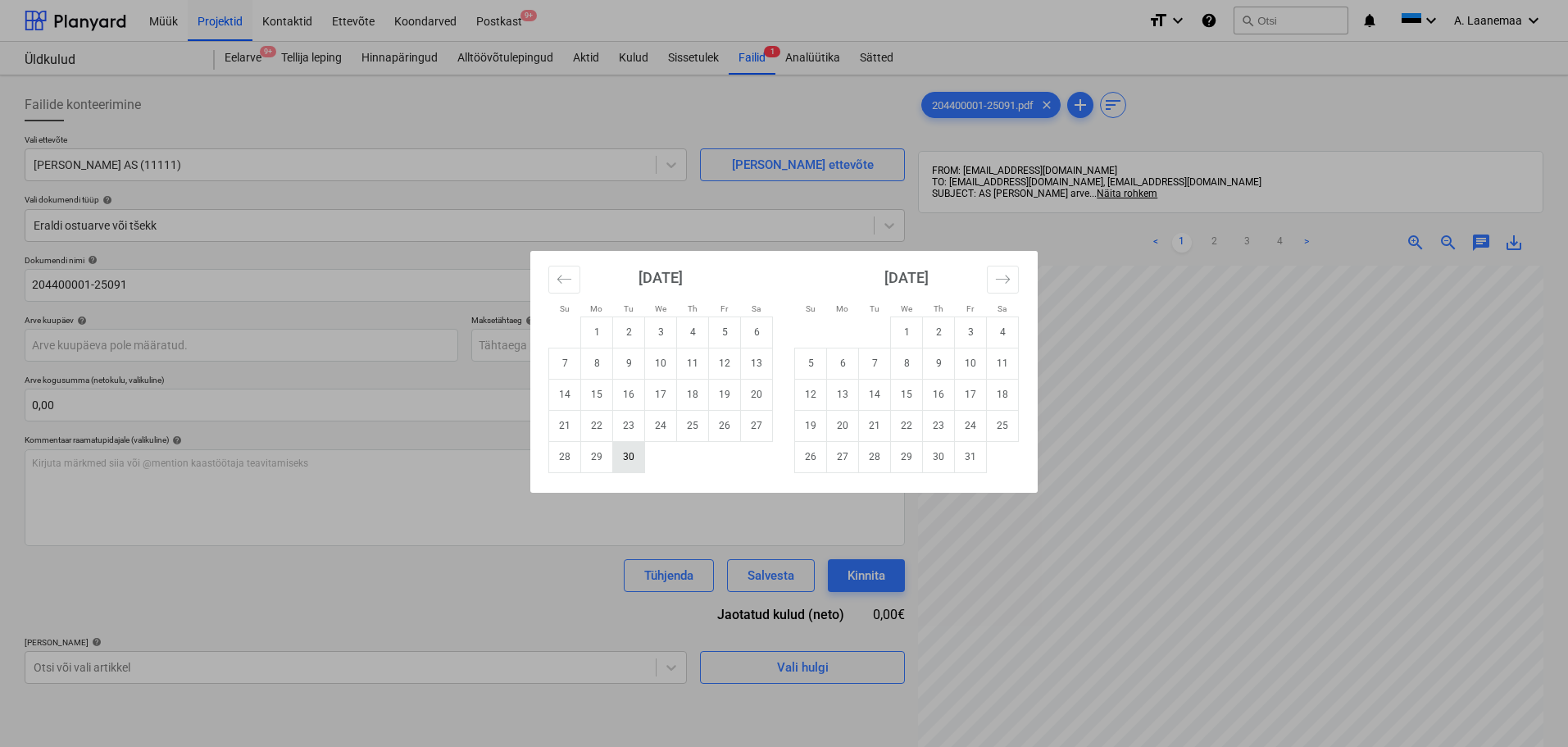
click at [626, 455] on td "30" at bounding box center [628, 457] width 32 height 31
type input "[DATE]"
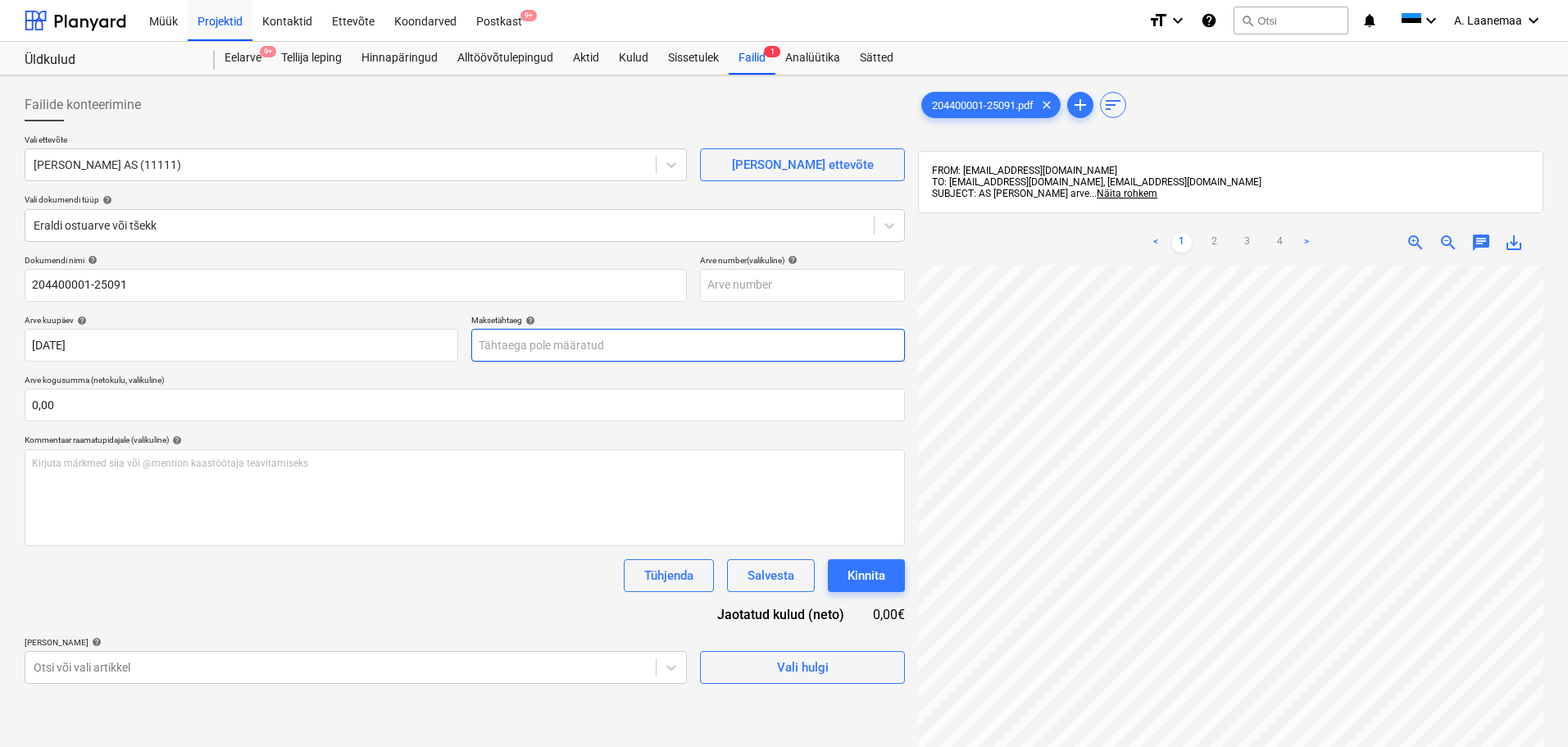
click at [558, 347] on body "Müük Projektid Kontaktid Ettevõte Koondarved Postkast 9+ format_size keyboard_a…" at bounding box center [784, 374] width 1568 height 747
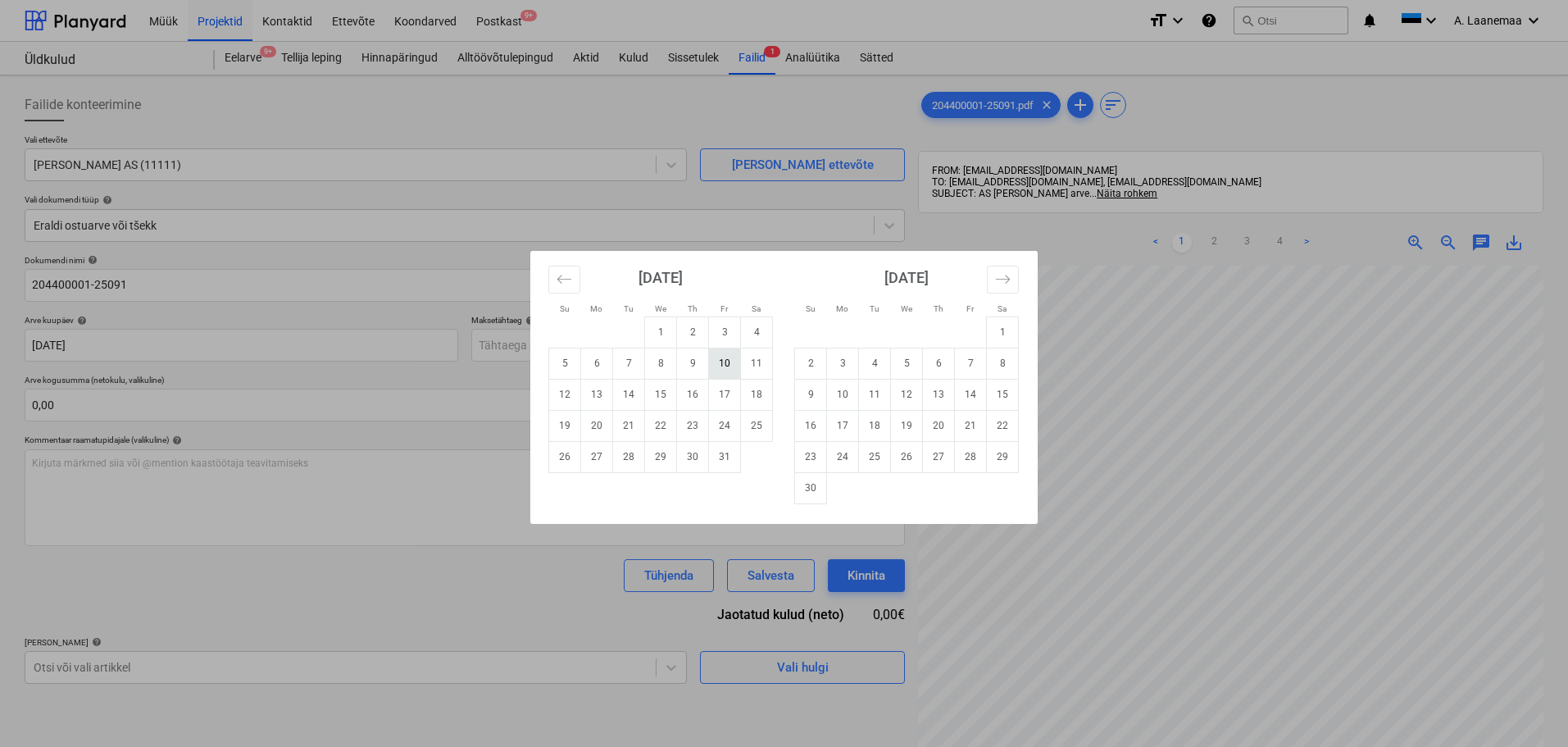
click at [727, 366] on td "10" at bounding box center [725, 363] width 32 height 31
type input "[DATE]"
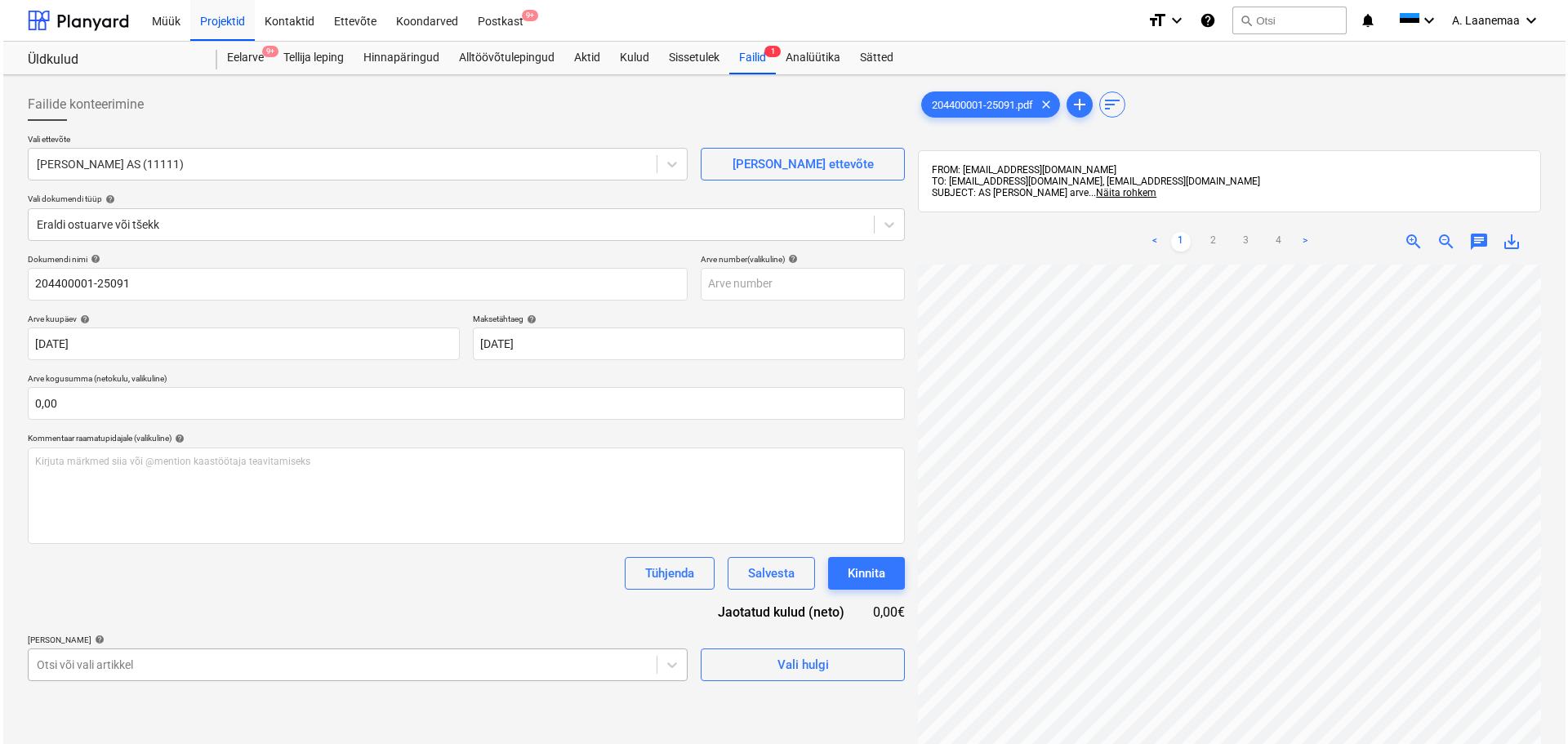
scroll to position [199, 0]
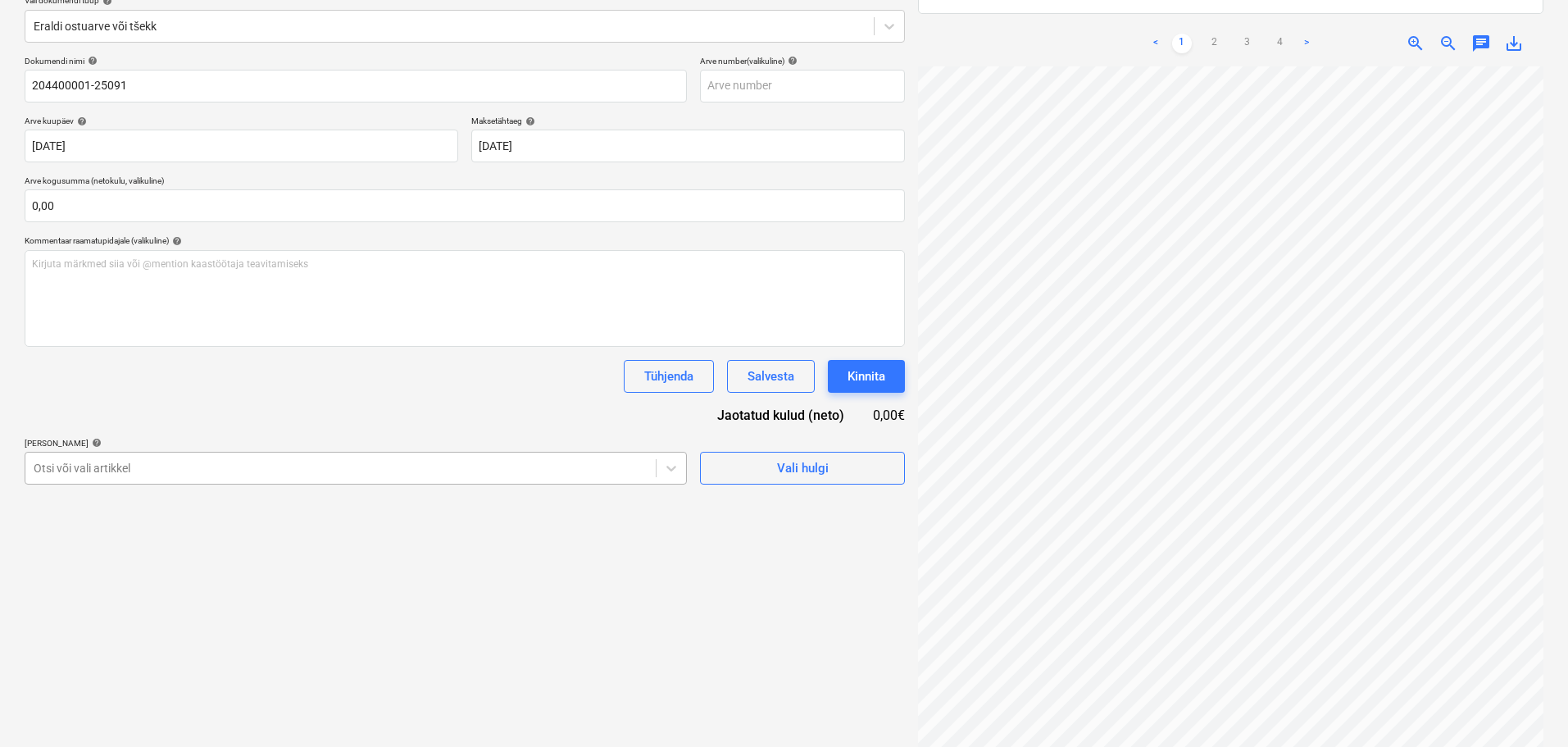
click at [409, 548] on body "Müük Projektid Kontaktid Ettevõte Koondarved Postkast 9+ format_size keyboard_a…" at bounding box center [784, 174] width 1568 height 747
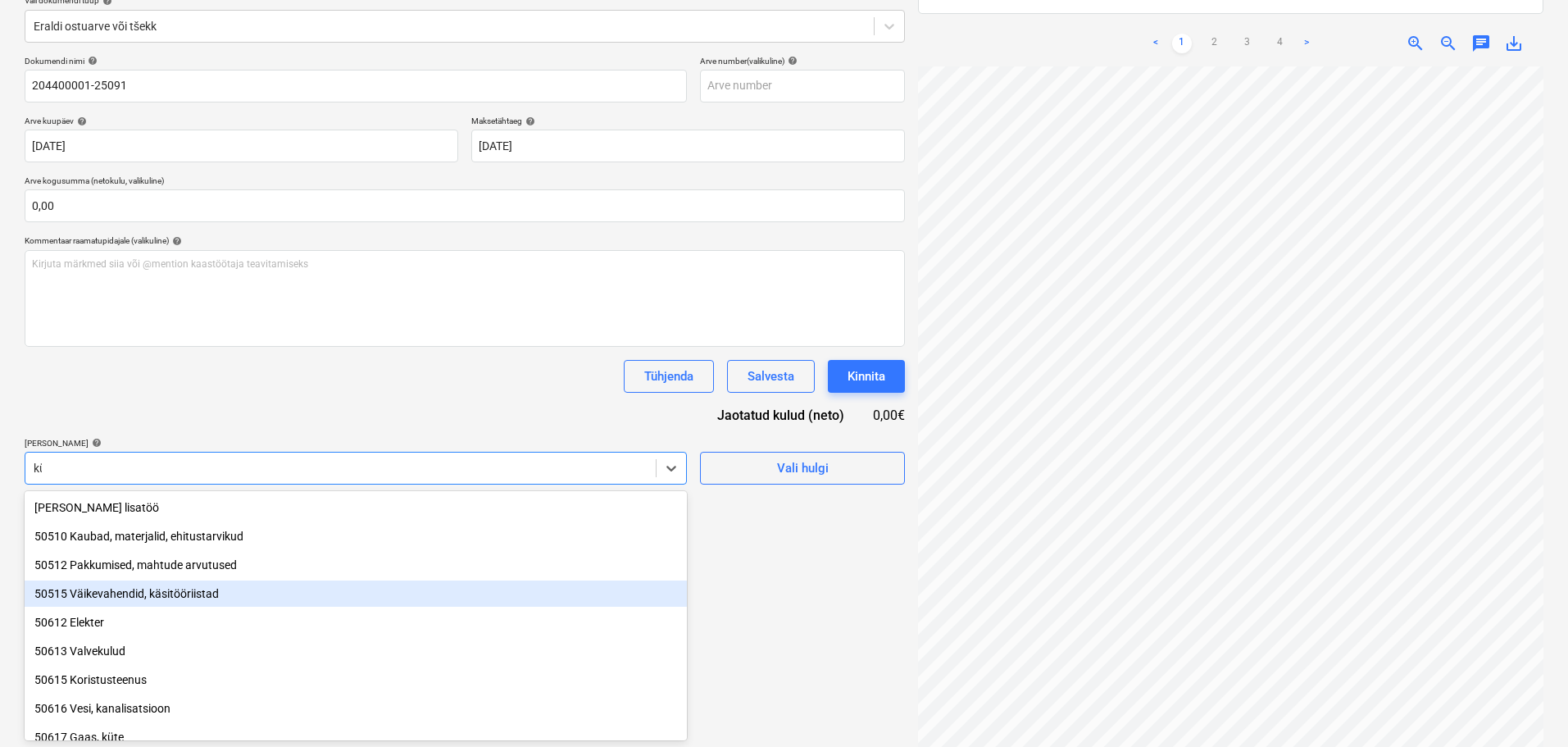
type input "küt"
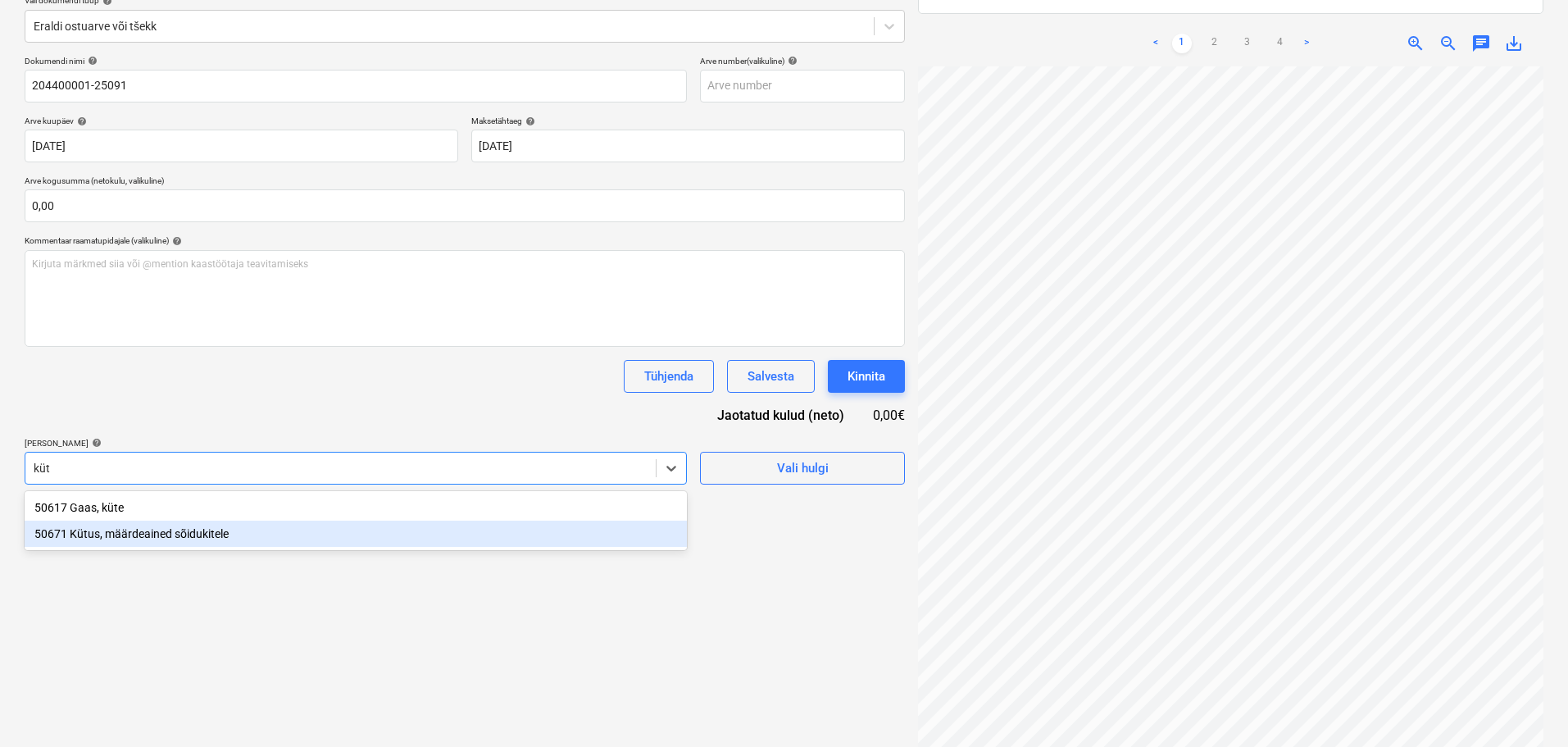
click at [104, 532] on div "50671 Kütus, määrdeained sõidukitele" at bounding box center [355, 534] width 662 height 26
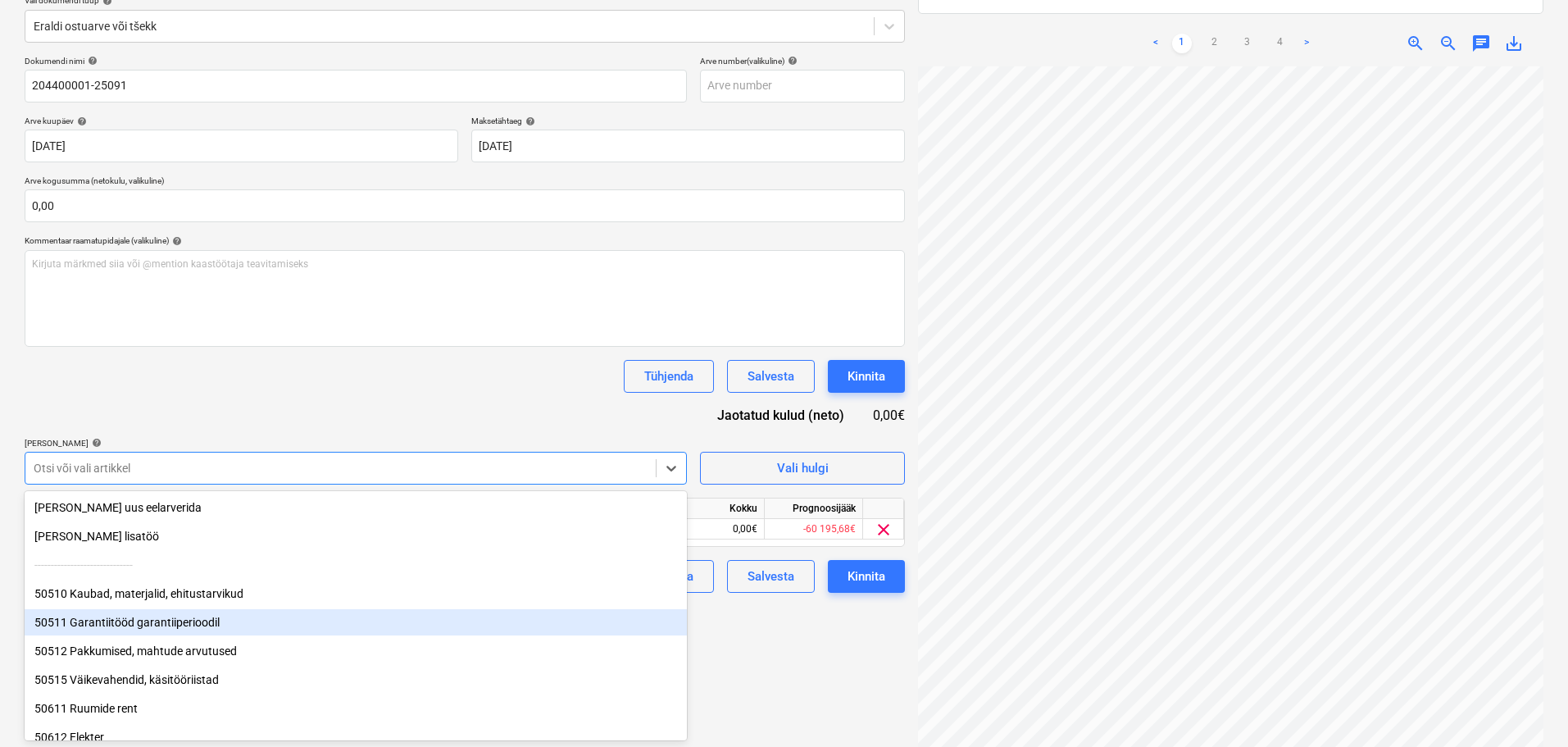
click at [745, 632] on div "Failide konteerimine Vali ettevõte Alexela AS (11111) [PERSON_NAME] uus ettevõt…" at bounding box center [465, 328] width 894 height 892
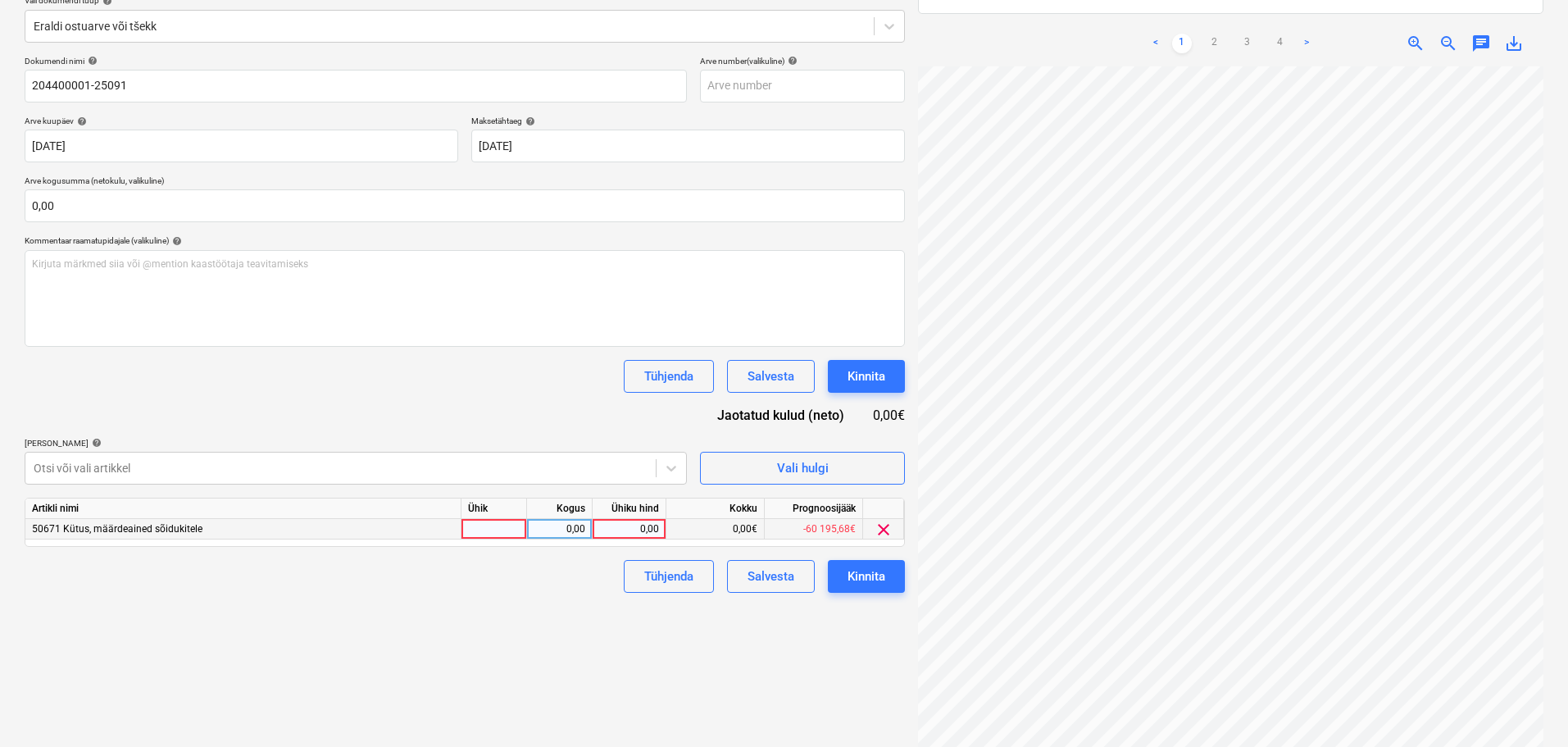
click at [628, 523] on div "0,00" at bounding box center [628, 529] width 60 height 21
type input "1811,48"
click at [855, 575] on div "Kinnita" at bounding box center [866, 576] width 37 height 21
